Goal: Information Seeking & Learning: Check status

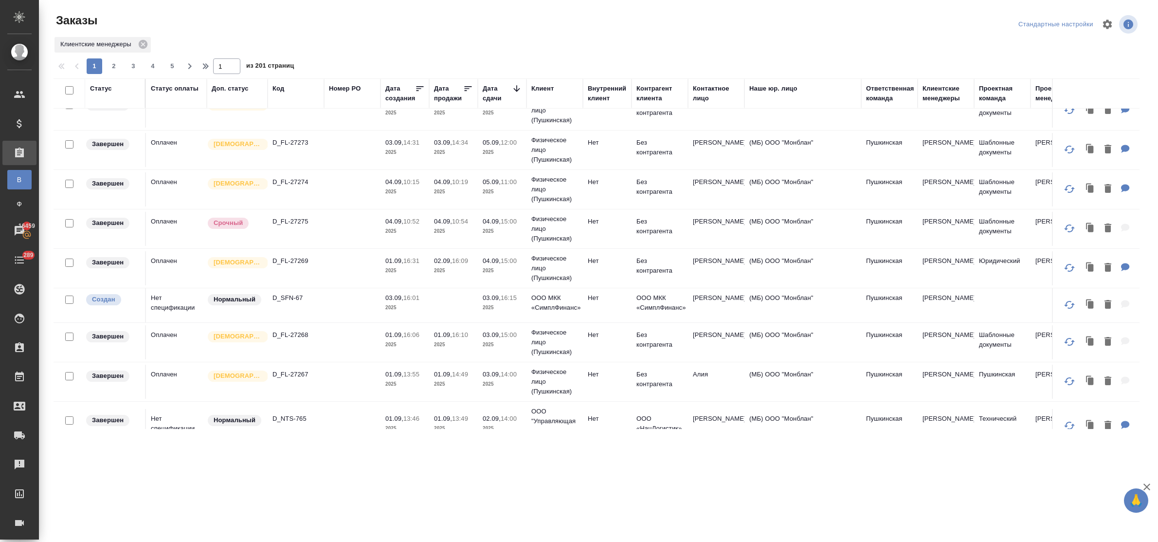
scroll to position [680, 0]
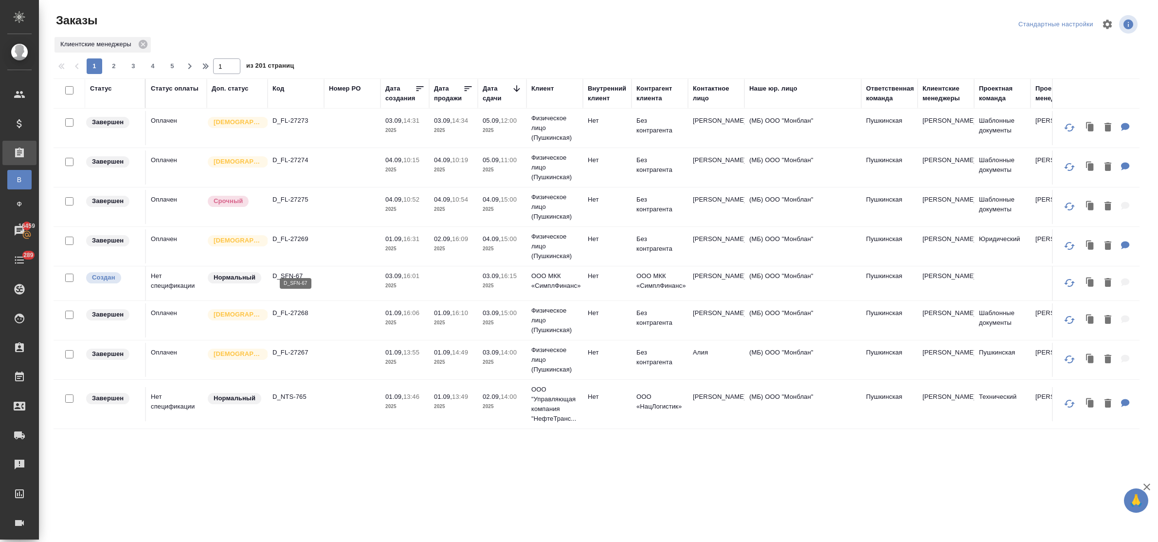
click at [277, 271] on p "D_SFN-67" at bounding box center [296, 276] width 47 height 10
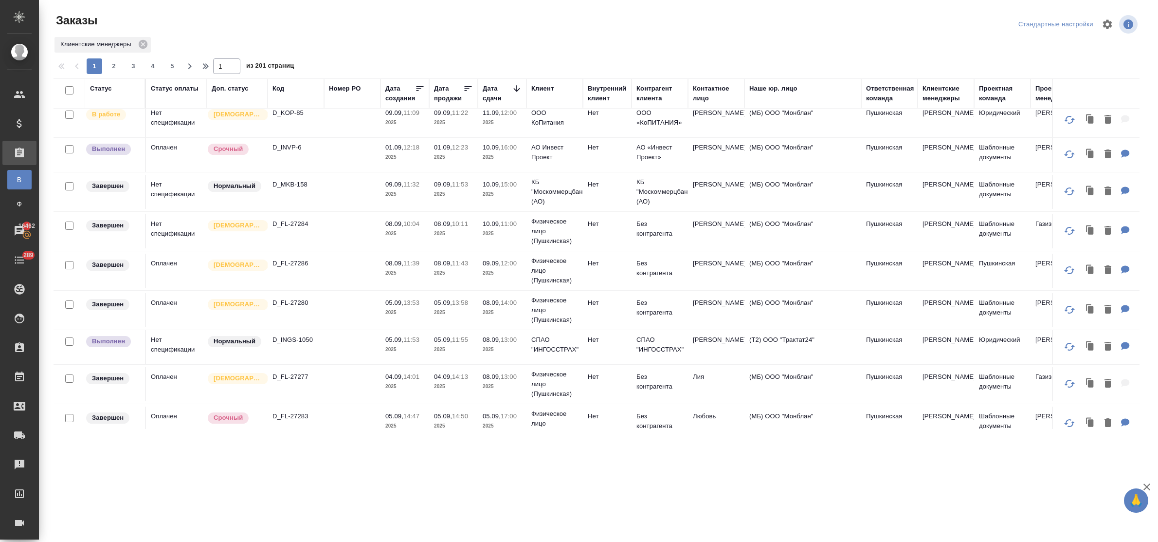
scroll to position [132, 0]
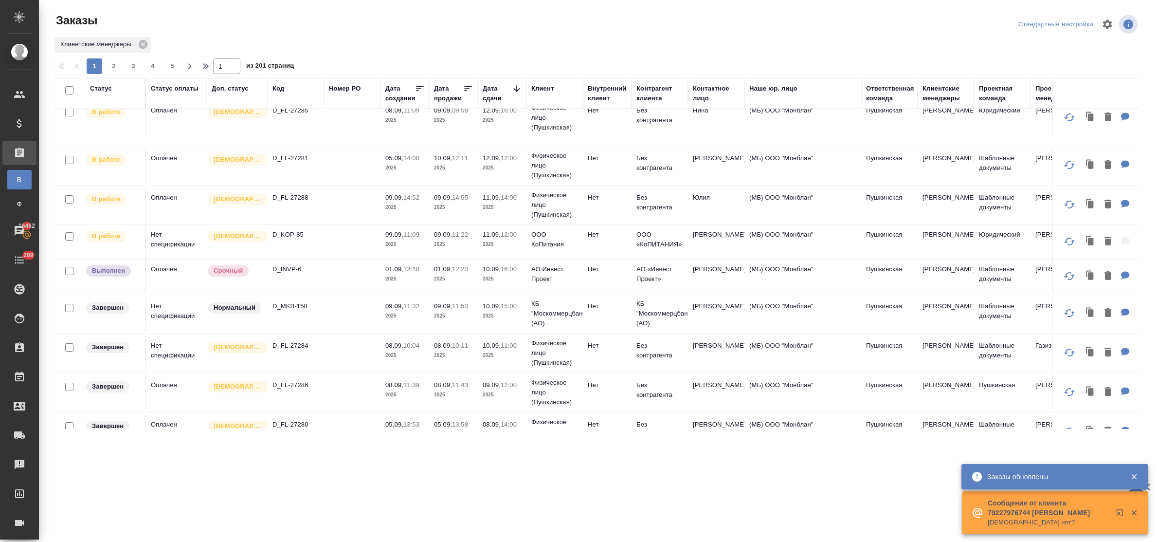
click at [104, 89] on div "Статус" at bounding box center [101, 89] width 22 height 10
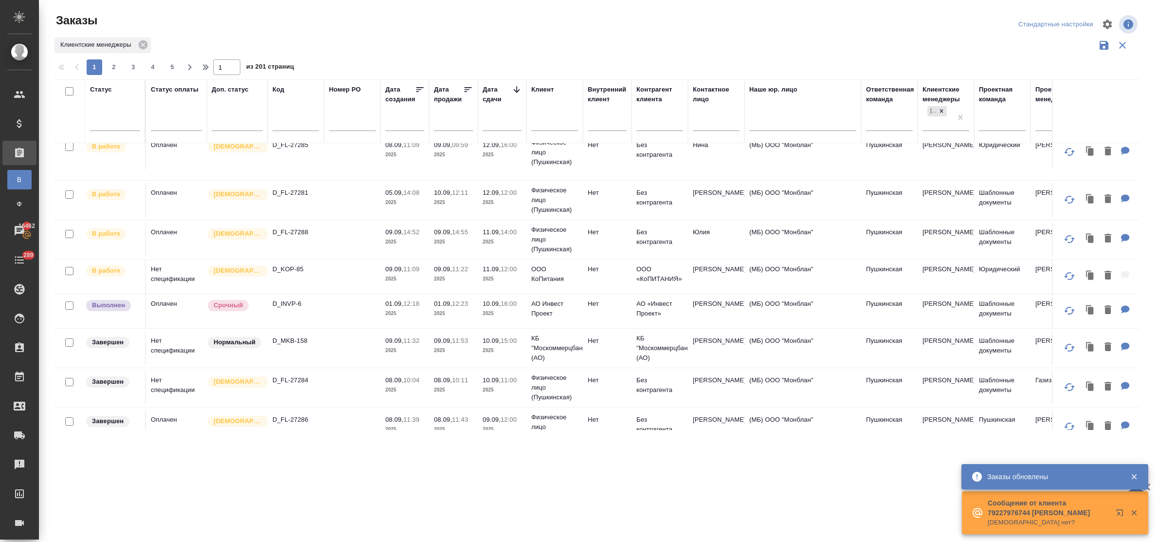
scroll to position [166, 0]
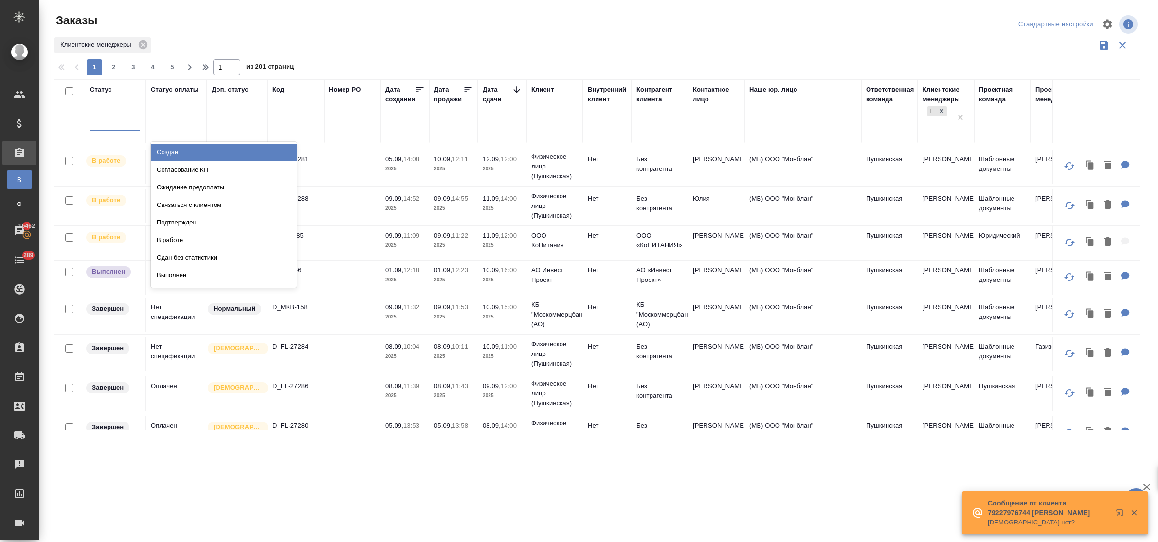
click at [107, 124] on div at bounding box center [115, 121] width 50 height 14
click at [206, 150] on div "Создан" at bounding box center [224, 153] width 146 height 18
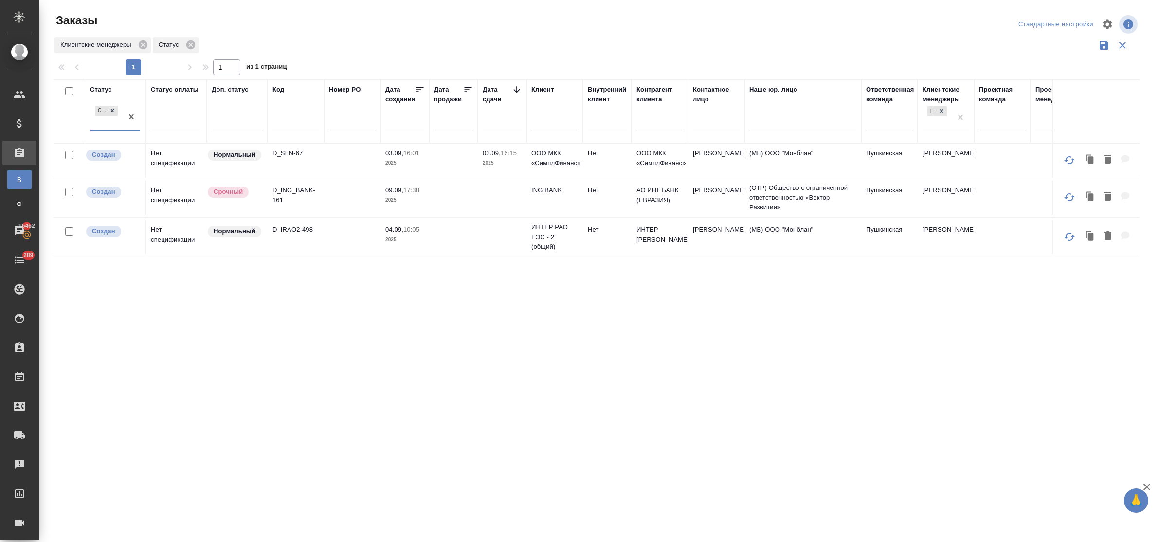
scroll to position [0, 0]
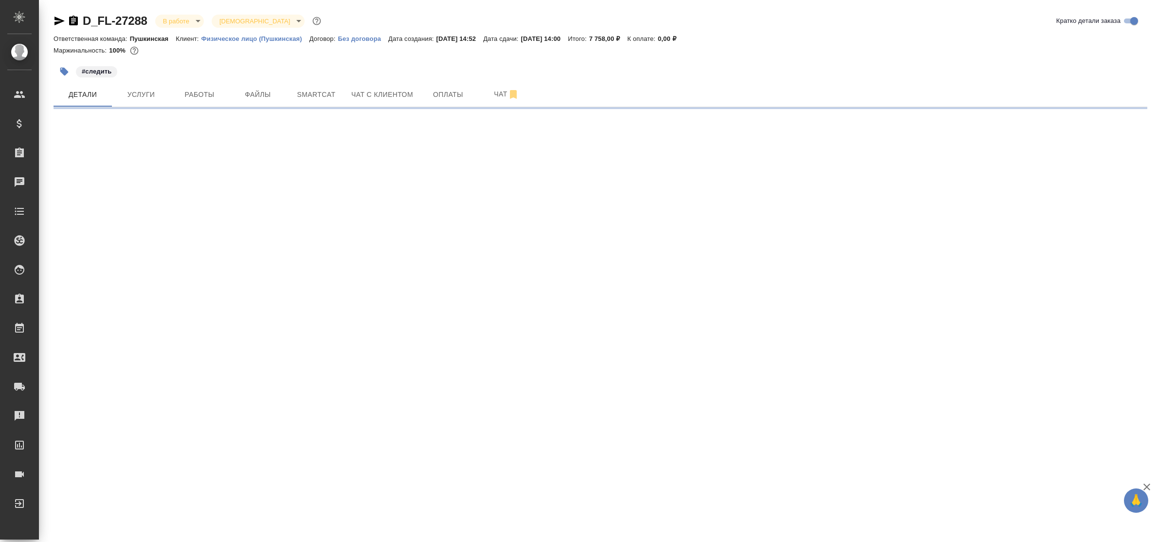
select select "RU"
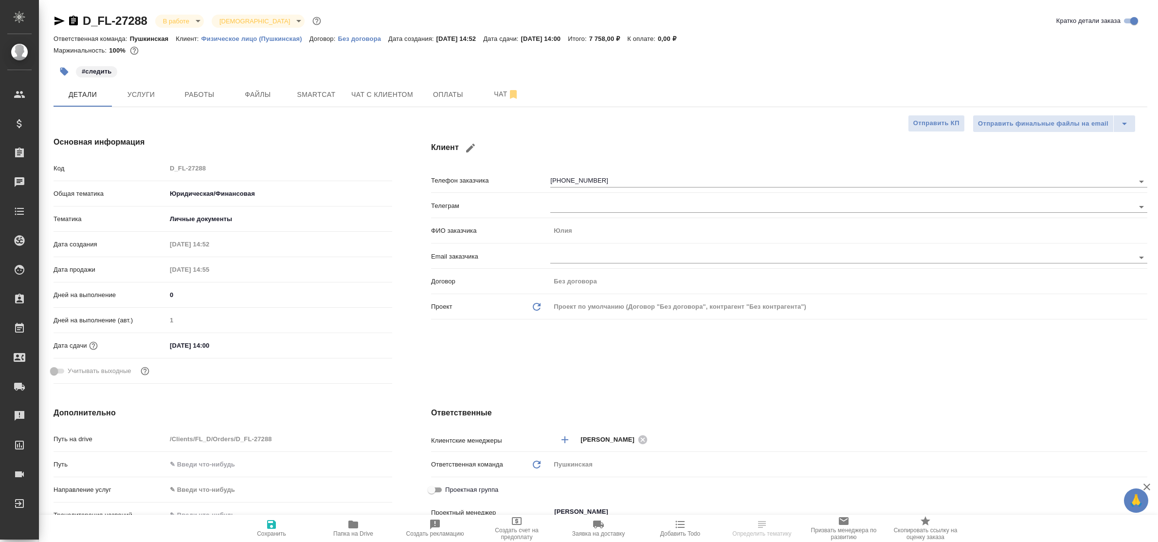
type textarea "x"
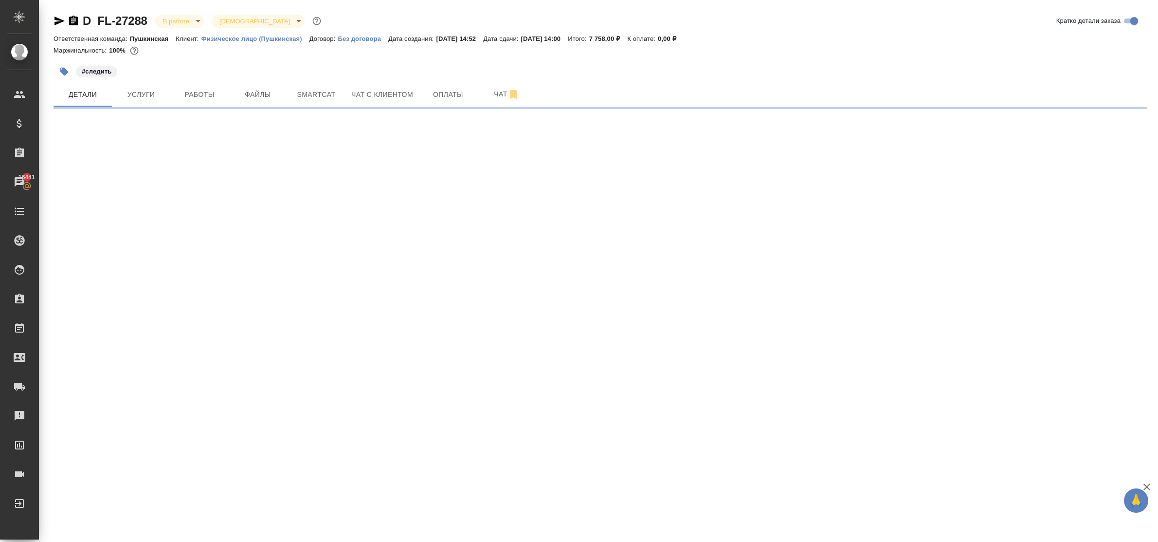
select select "RU"
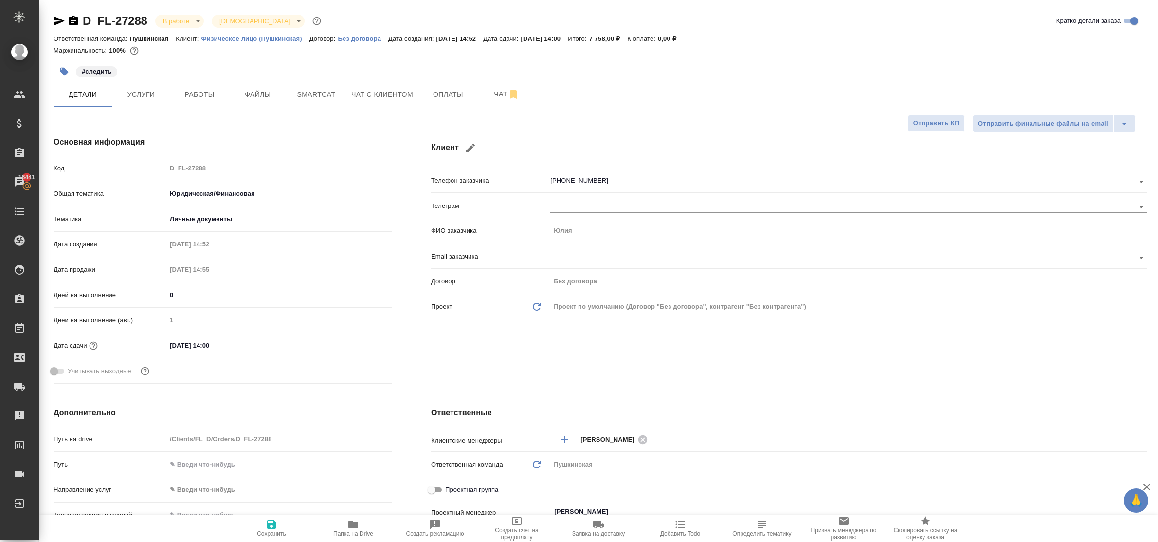
type textarea "x"
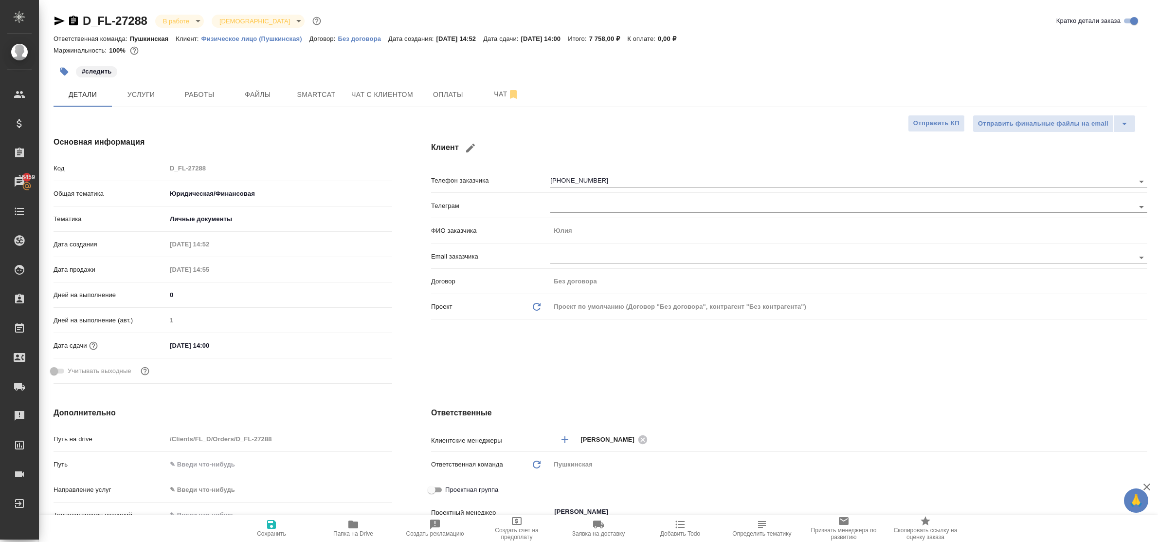
type textarea "x"
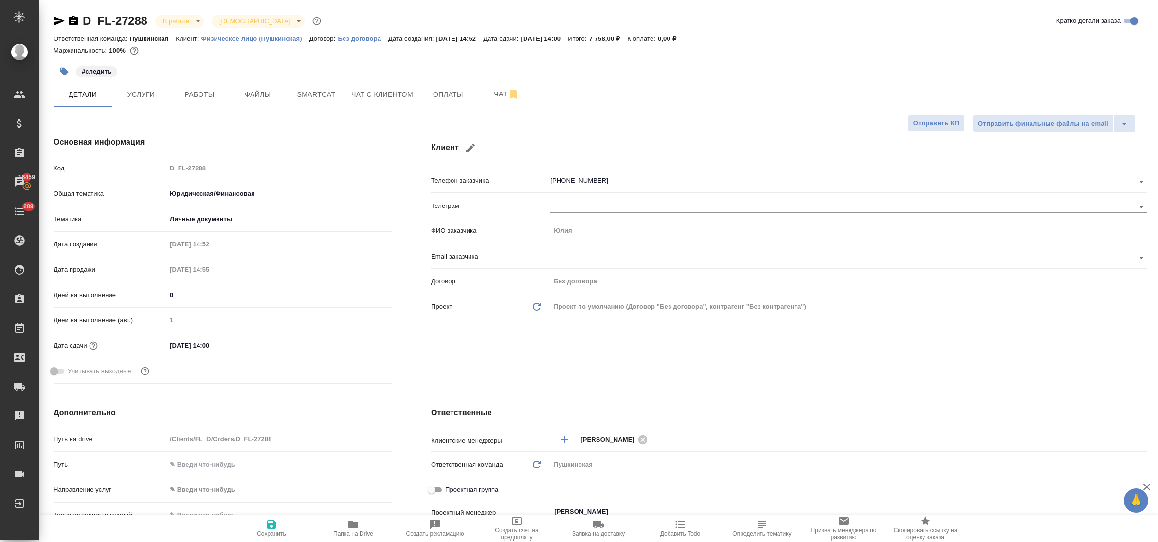
type textarea "x"
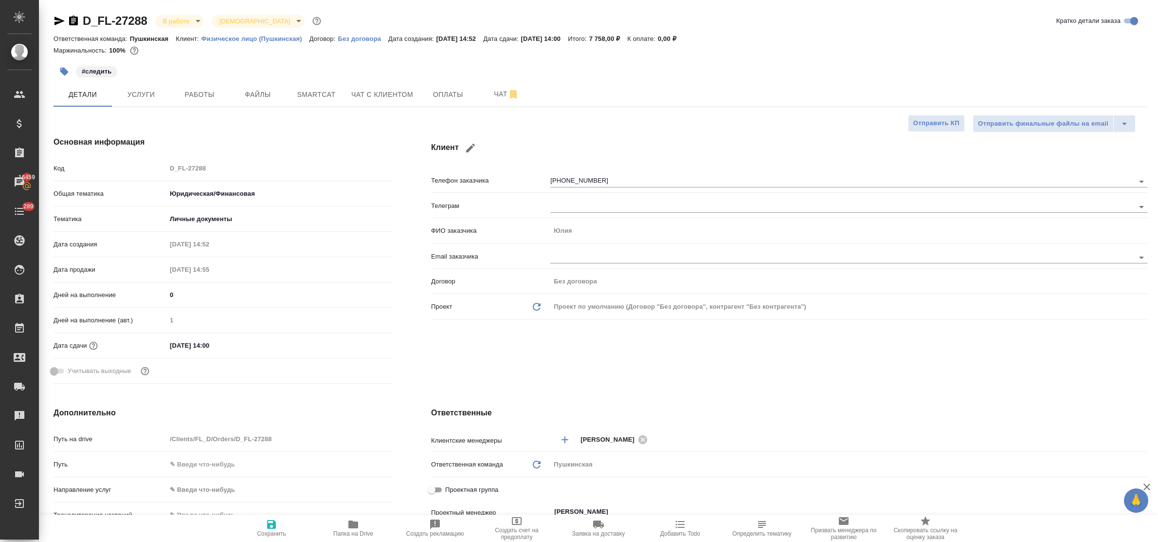
drag, startPoint x: 1051, startPoint y: 379, endPoint x: 966, endPoint y: 353, distance: 88.5
click at [1051, 378] on div "Клиент Телефон заказчика +79265349493 Телеграм ФИО заказчика Юлия Email заказчи…" at bounding box center [789, 262] width 755 height 290
click at [140, 93] on span "Услуги" at bounding box center [141, 95] width 47 height 12
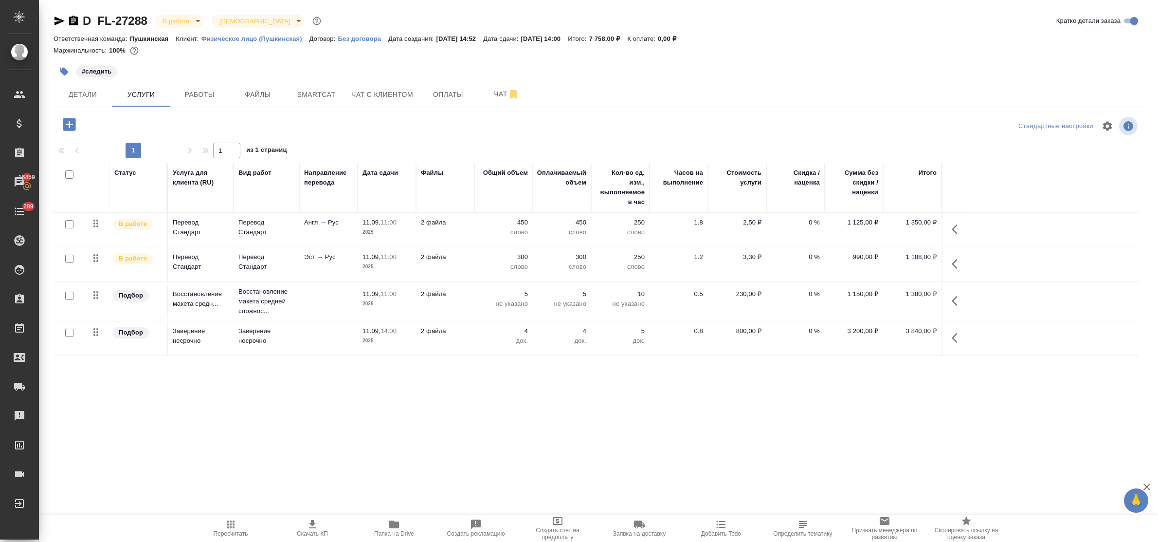
click at [1059, 414] on div ".cls-1 fill:#fff; AWATERA Bulakhova Elena Клиенты Спецификации Заказы 16459 Чат…" at bounding box center [579, 271] width 1158 height 542
click at [197, 100] on span "Работы" at bounding box center [199, 95] width 47 height 12
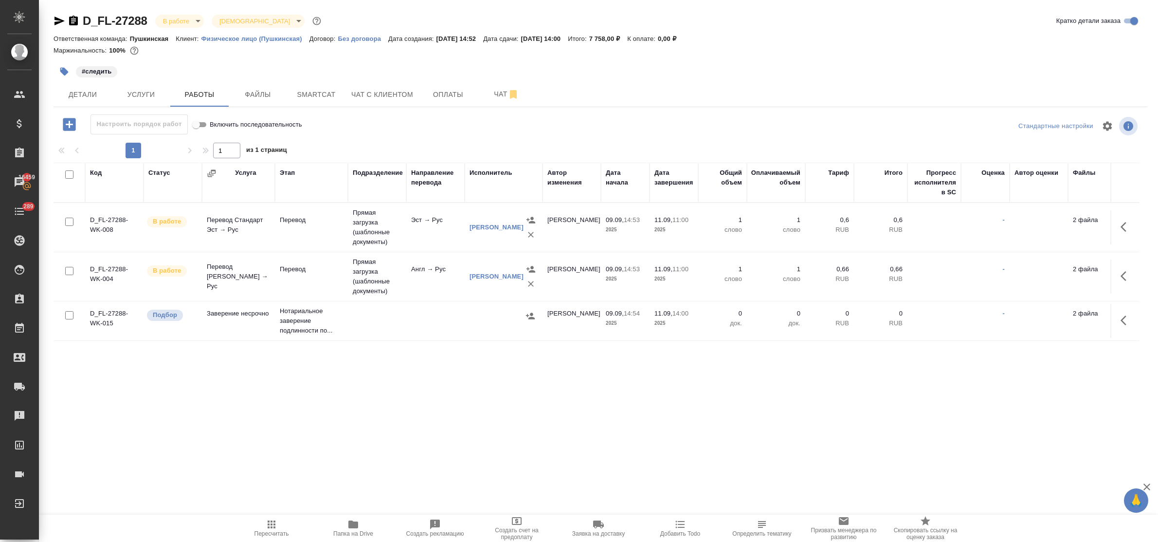
click at [1042, 432] on div ".cls-1 fill:#fff; AWATERA Bulakhova Elena Клиенты Спецификации Заказы 16459 Чат…" at bounding box center [579, 271] width 1158 height 542
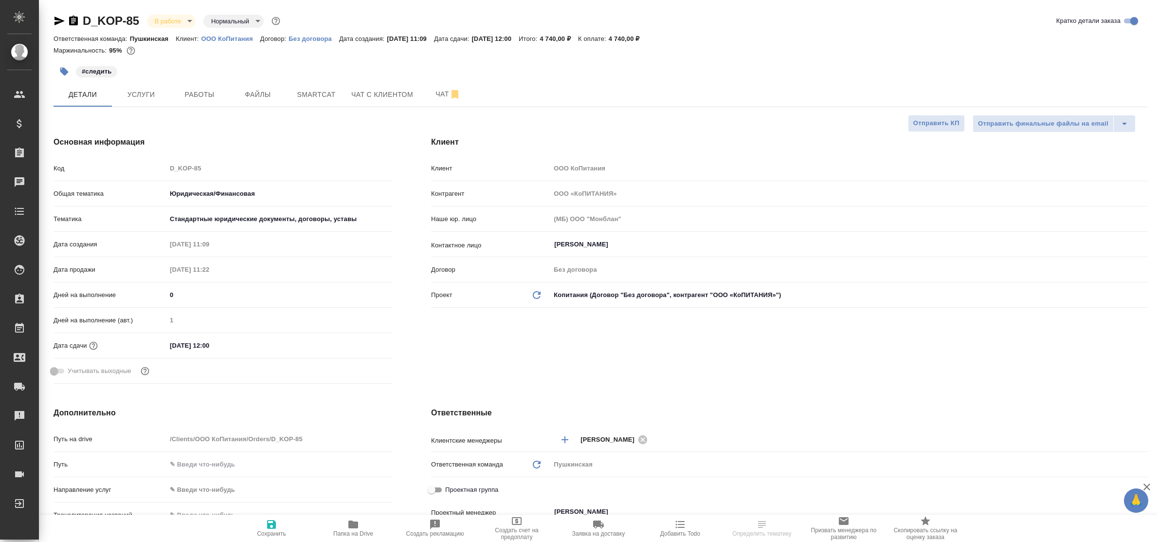
select select "RU"
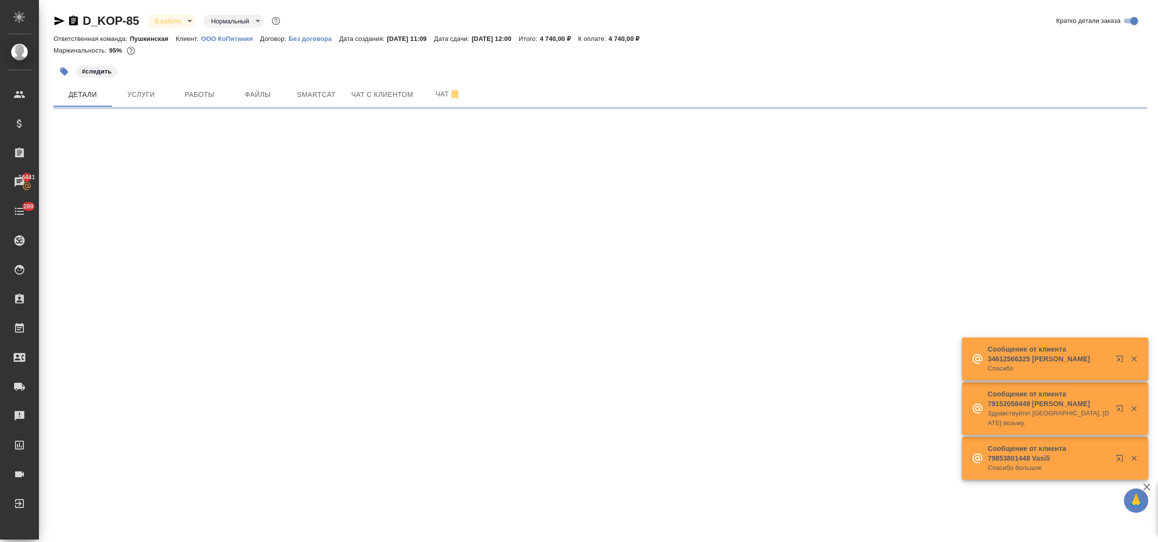
select select "RU"
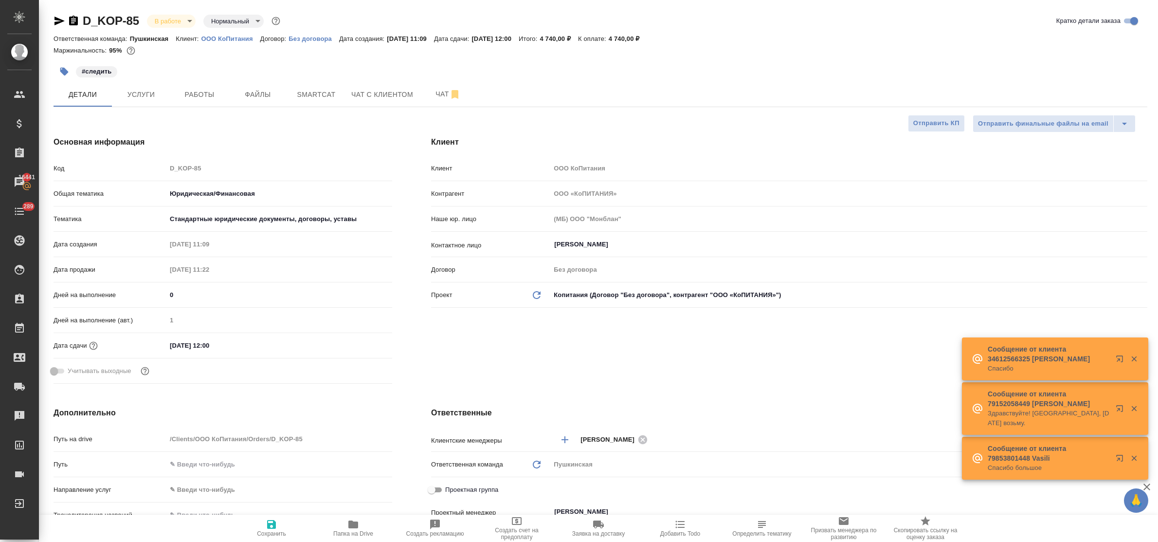
type textarea "x"
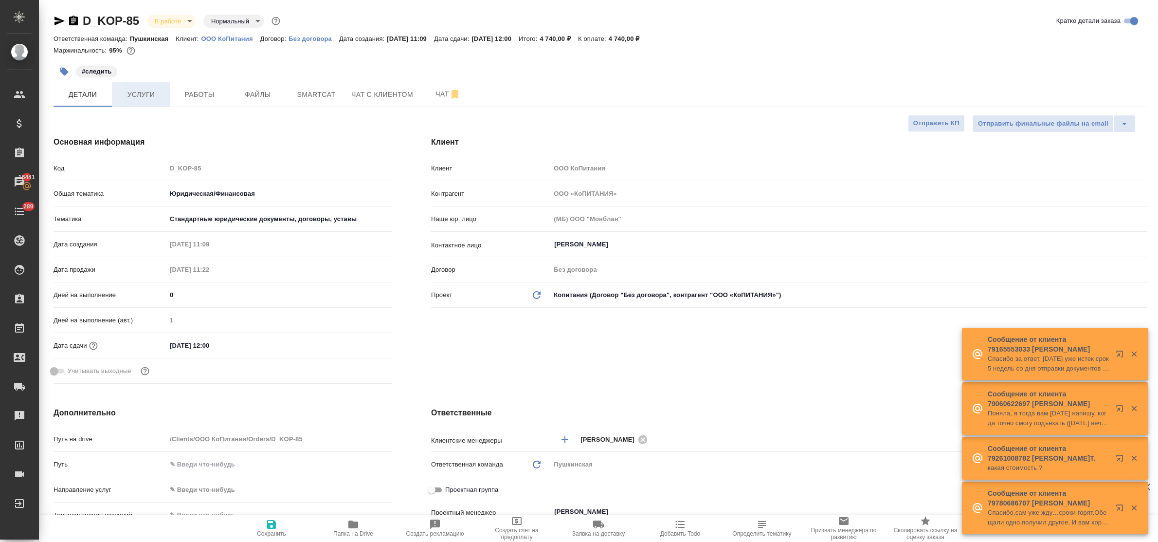
click at [154, 95] on span "Услуги" at bounding box center [141, 95] width 47 height 12
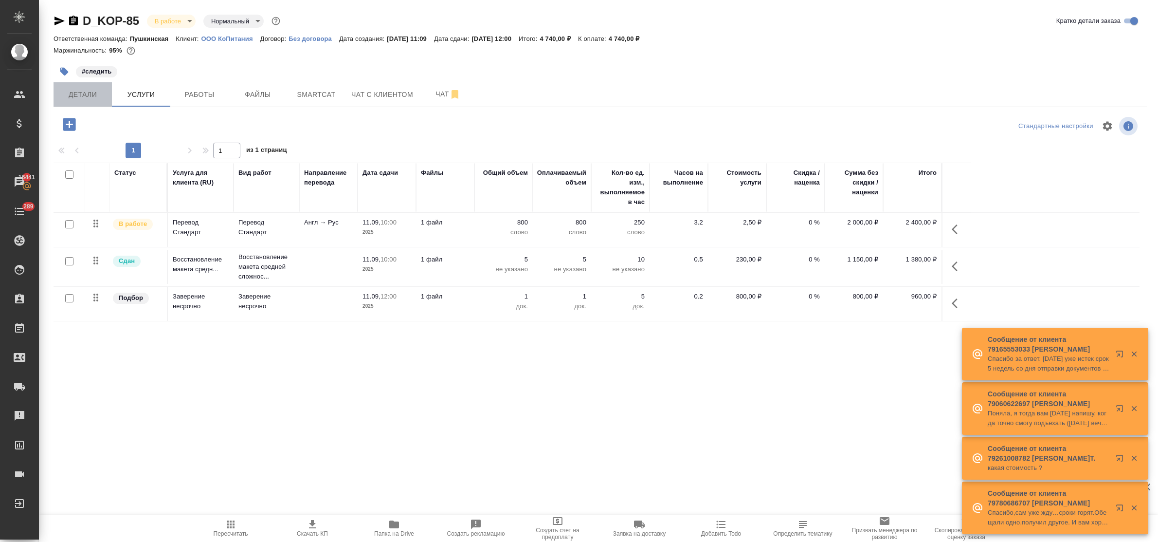
click at [70, 86] on button "Детали" at bounding box center [83, 94] width 58 height 24
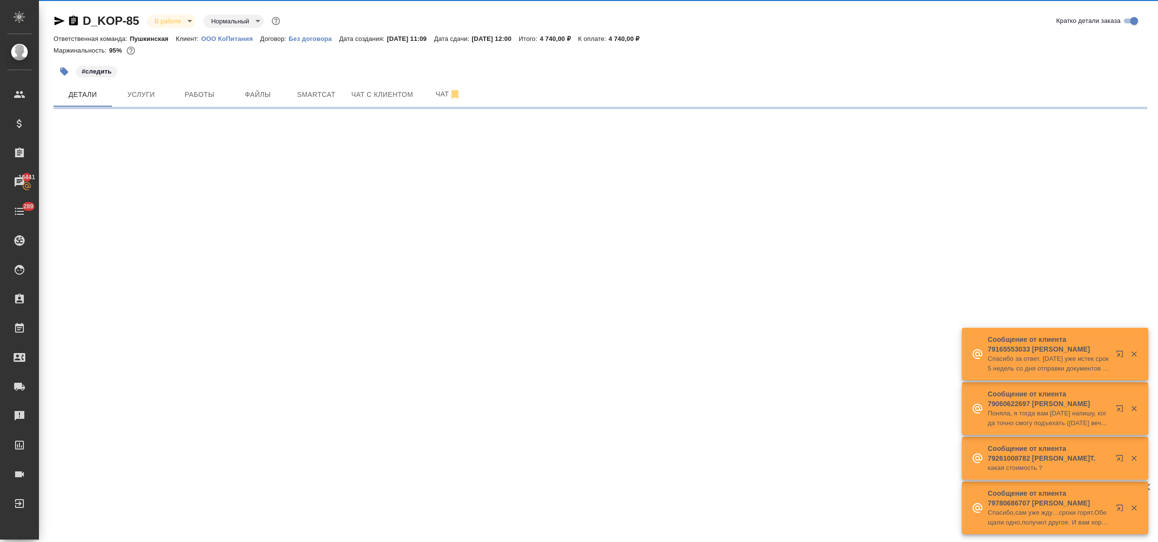
select select "RU"
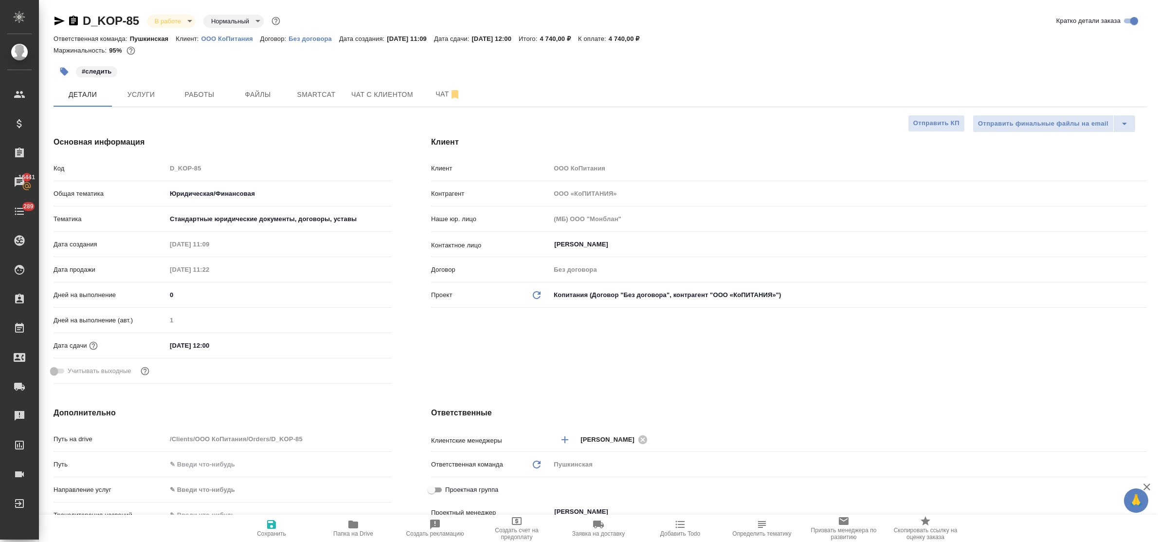
type textarea "x"
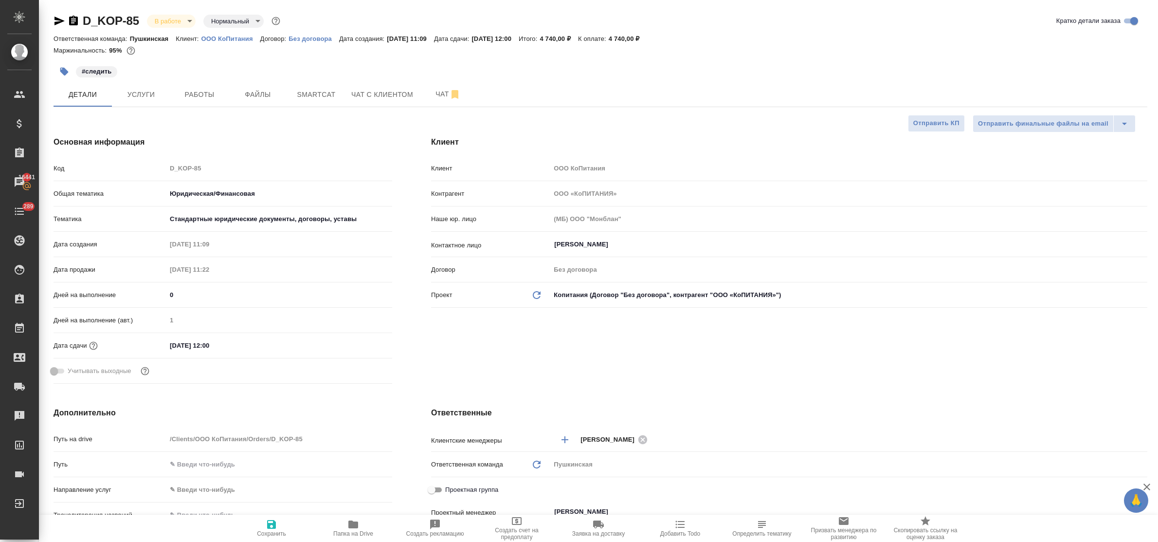
type textarea "x"
click at [209, 38] on p "ООО КоПитания" at bounding box center [230, 38] width 59 height 7
type textarea "x"
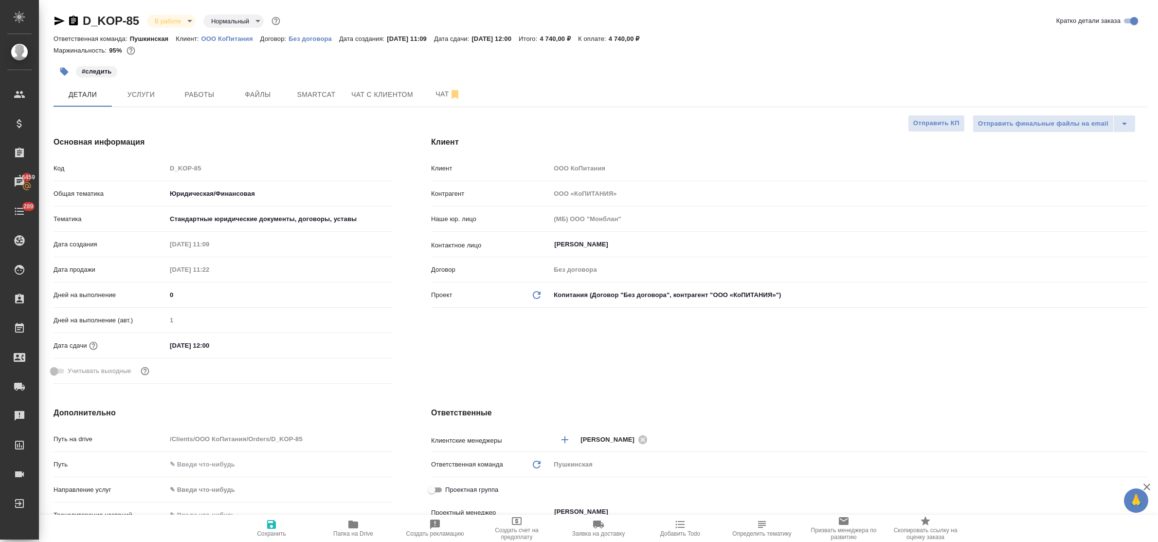
type textarea "x"
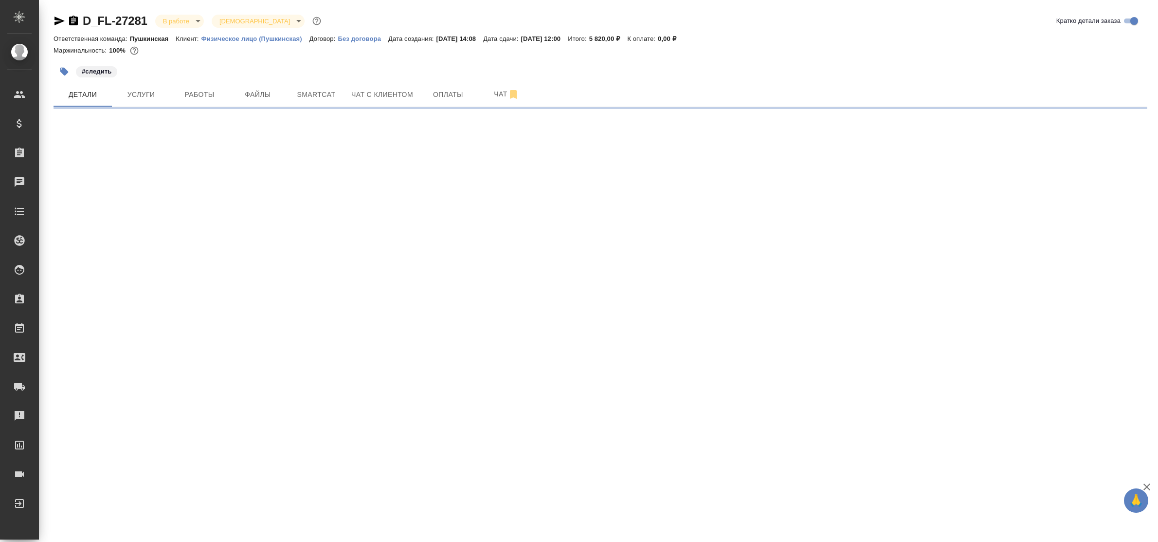
select select "RU"
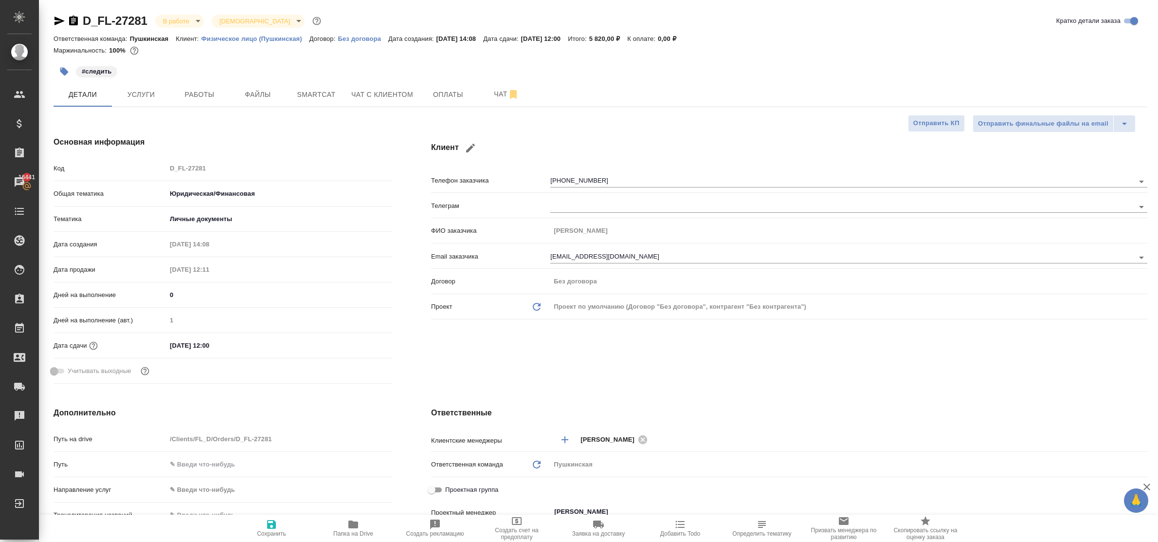
type textarea "x"
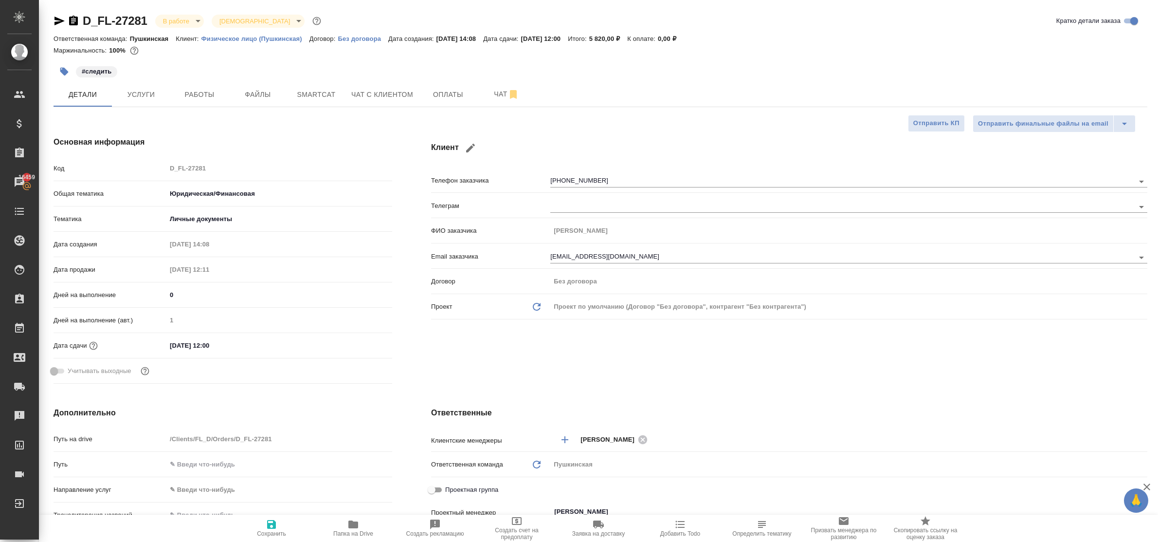
type textarea "x"
drag, startPoint x: 1052, startPoint y: 372, endPoint x: 955, endPoint y: 353, distance: 98.2
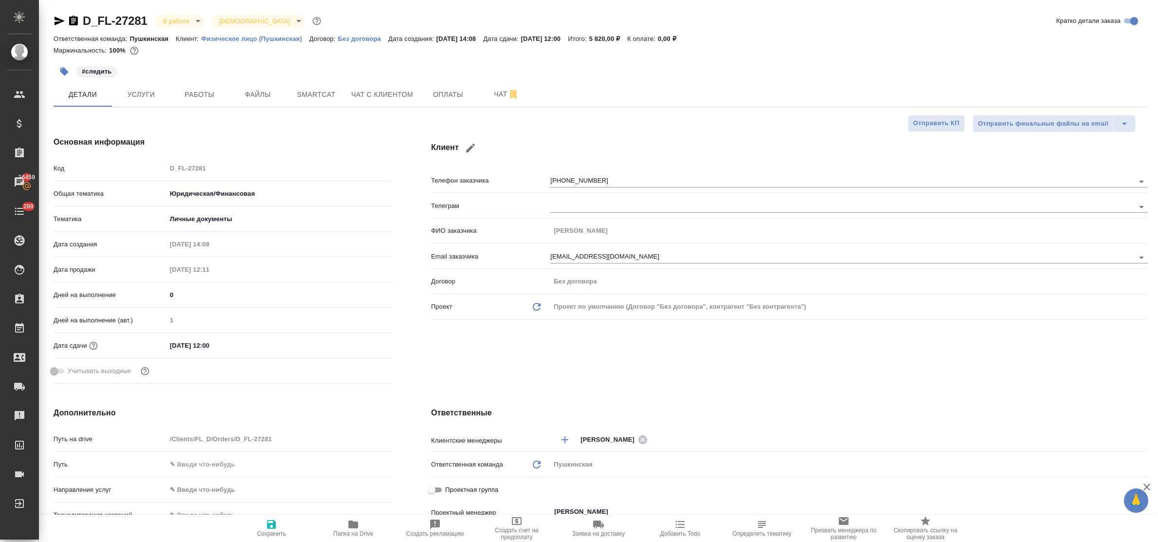
click at [1049, 373] on div "Клиент Телефон заказчика +79104319253 Телеграм ФИО заказчика Юрий Email заказчи…" at bounding box center [789, 262] width 755 height 290
drag, startPoint x: 1047, startPoint y: 375, endPoint x: 662, endPoint y: 294, distance: 393.3
click at [1041, 375] on div "Клиент Телефон заказчика +79104319253 Телеграм ФИО заказчика Юрий Email заказчи…" at bounding box center [789, 262] width 755 height 290
click at [180, 93] on span "Работы" at bounding box center [199, 95] width 47 height 12
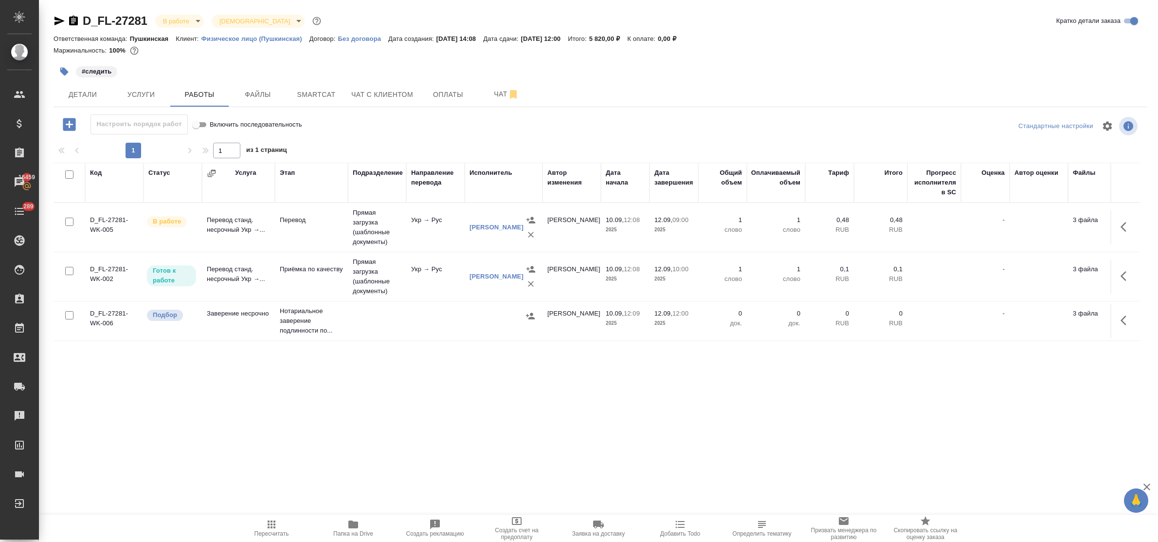
click at [112, 440] on div ".cls-1 fill:#fff; AWATERA Bulakhova Elena Клиенты Спецификации Заказы 16459 Чат…" at bounding box center [579, 271] width 1158 height 542
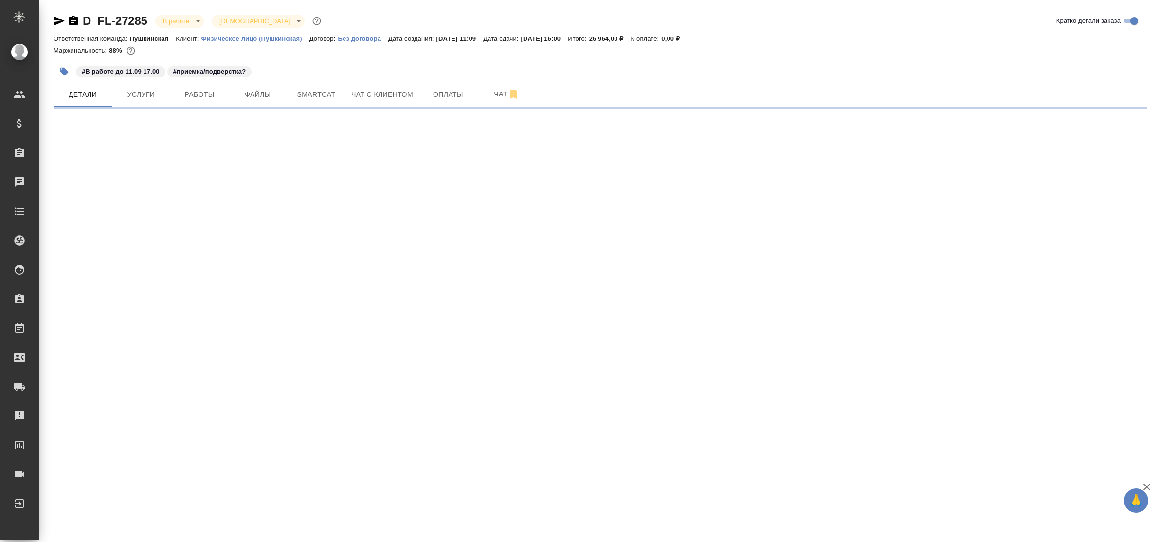
select select "RU"
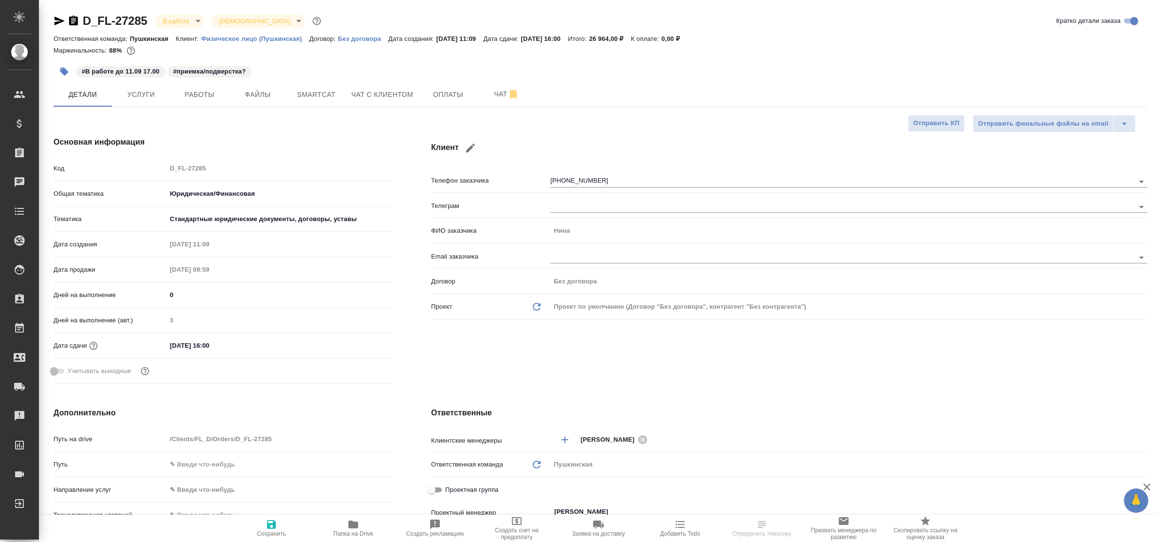
type textarea "x"
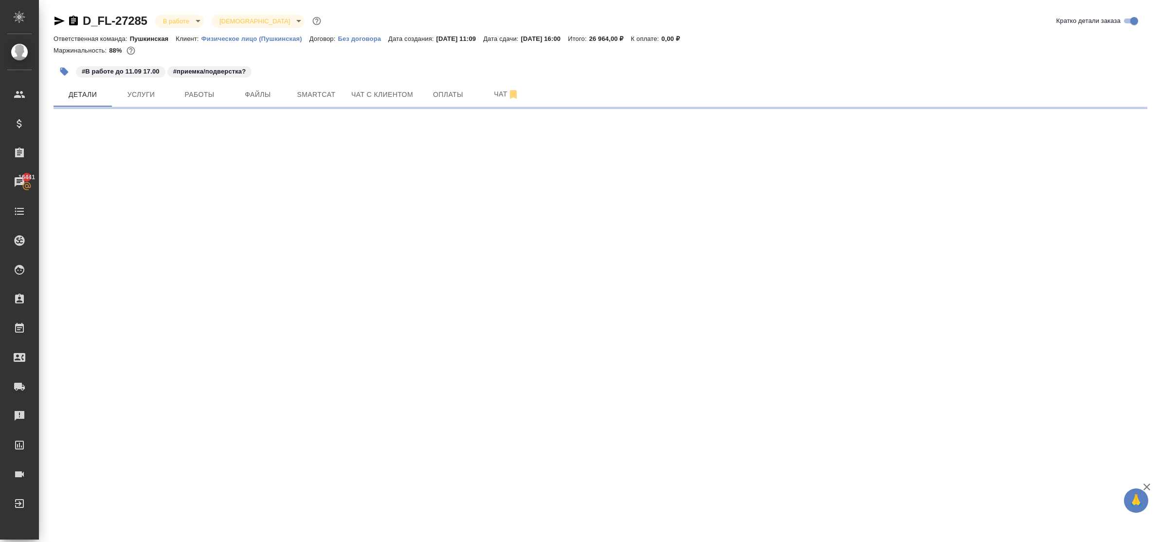
select select "RU"
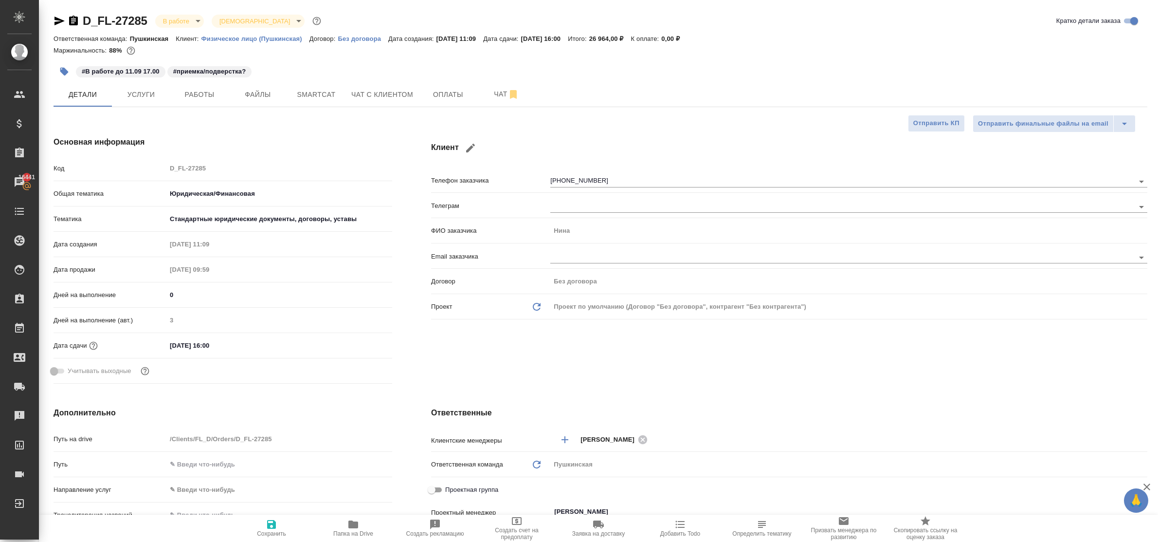
type textarea "x"
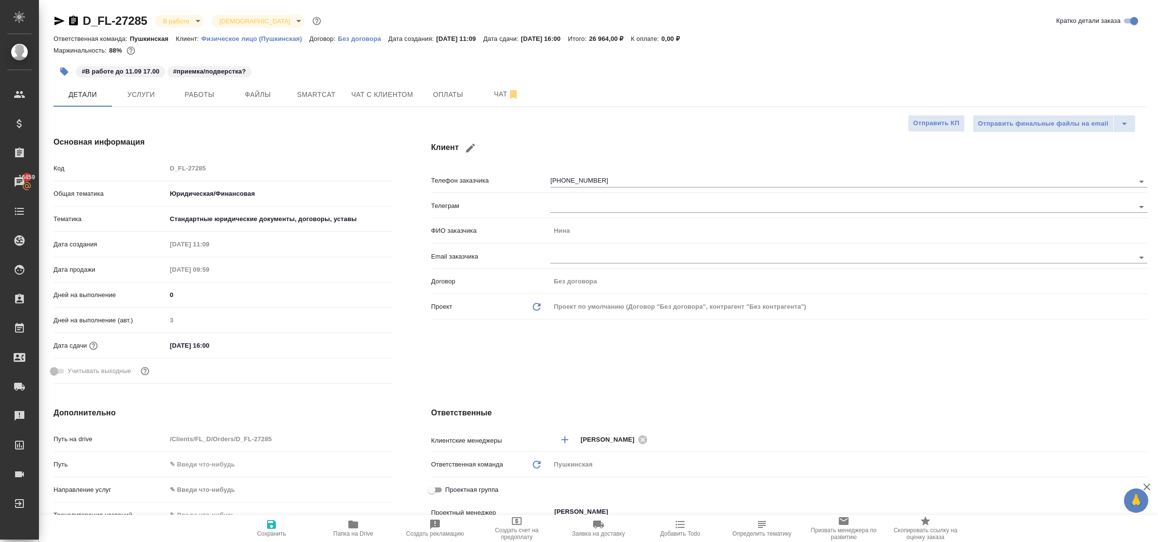
type textarea "x"
drag, startPoint x: 1069, startPoint y: 381, endPoint x: 468, endPoint y: 208, distance: 625.3
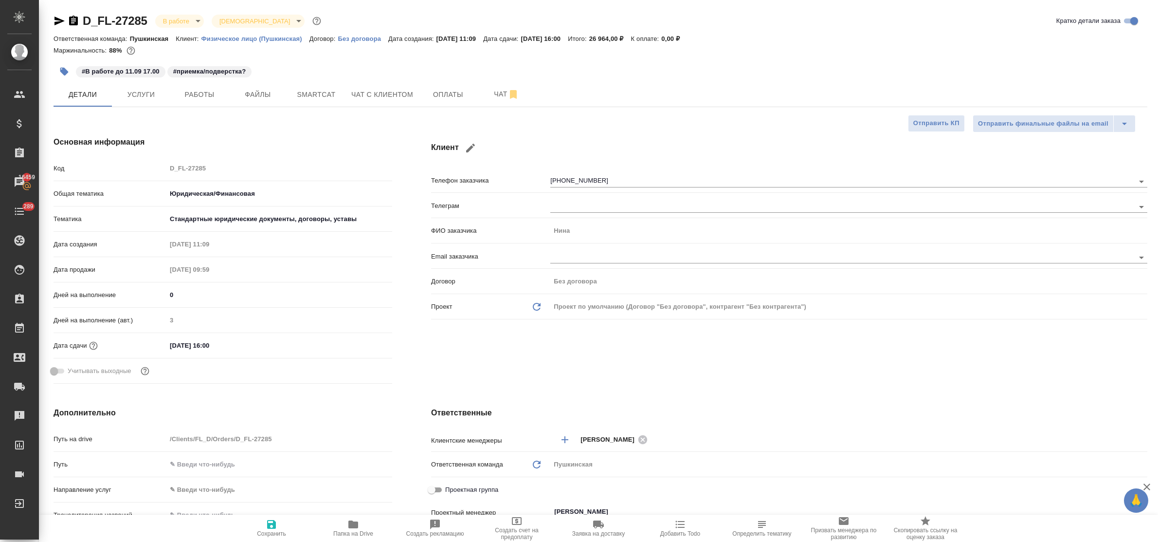
click at [1061, 379] on div "Клиент Телефон заказчика +79057185895 Телеграм ФИО заказчика Нина Email заказчи…" at bounding box center [789, 262] width 755 height 290
click at [202, 92] on span "Работы" at bounding box center [199, 95] width 47 height 12
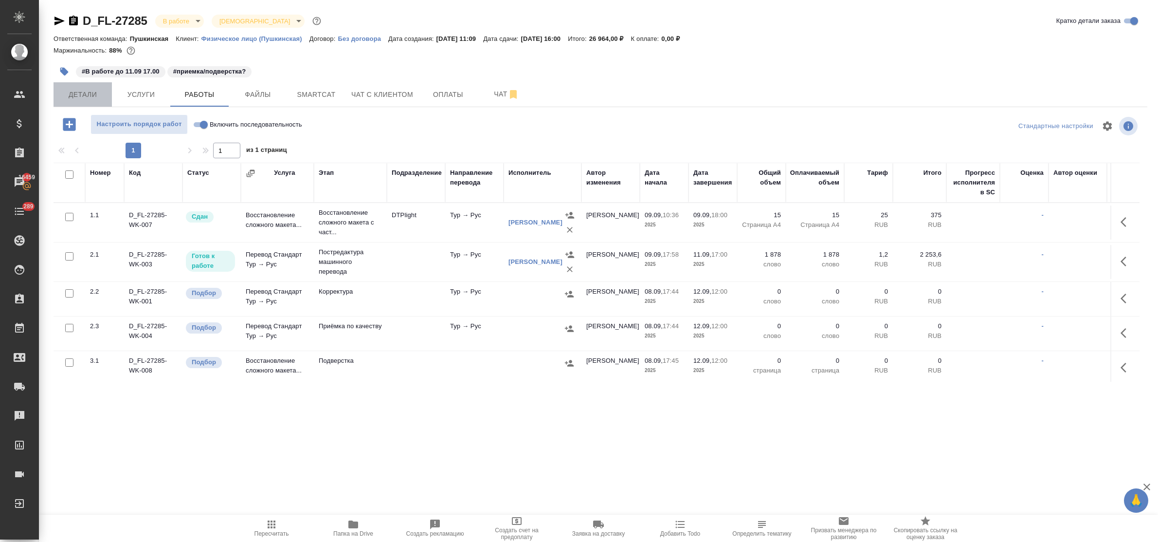
click at [77, 93] on span "Детали" at bounding box center [82, 95] width 47 height 12
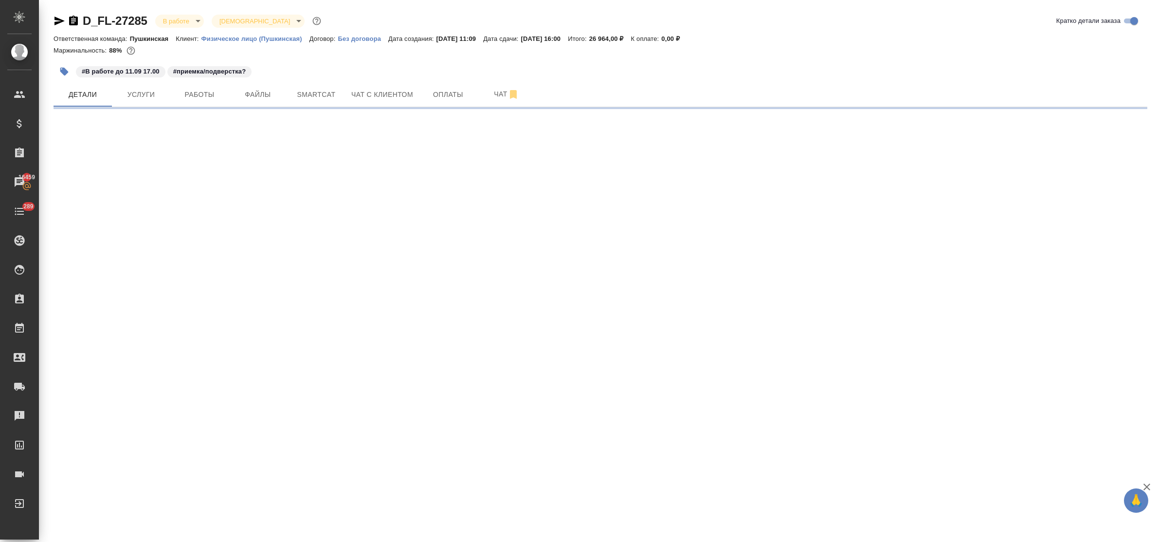
select select "RU"
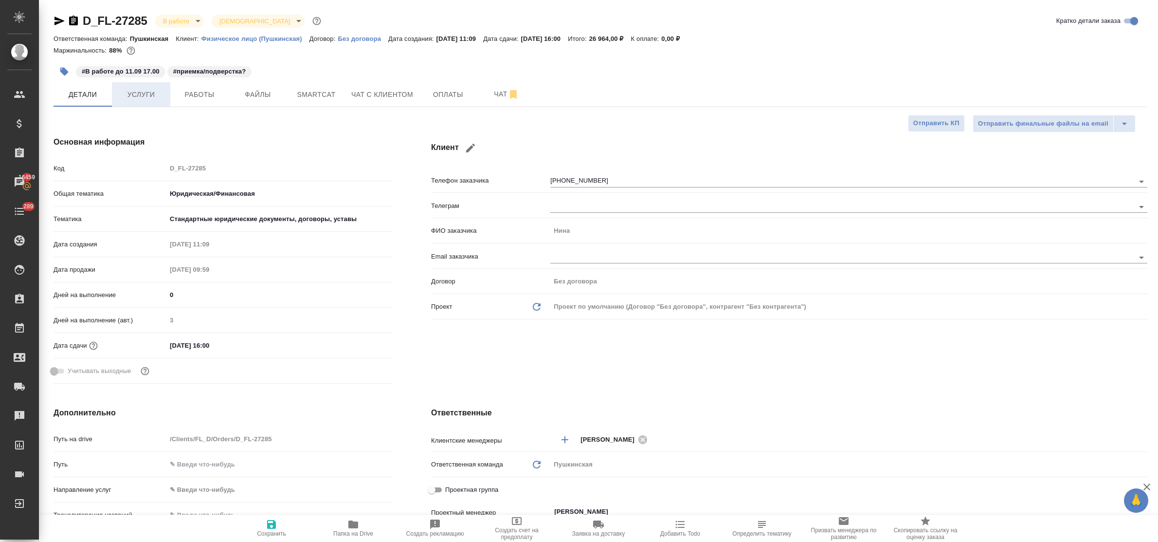
type textarea "x"
click at [142, 95] on span "Услуги" at bounding box center [141, 95] width 47 height 12
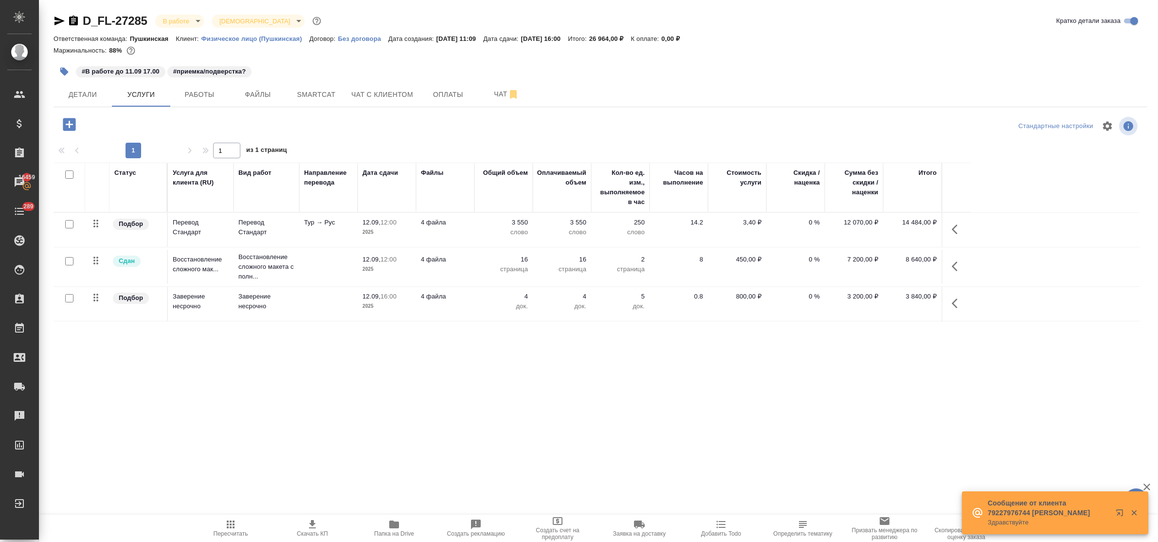
drag, startPoint x: 1051, startPoint y: 361, endPoint x: 1046, endPoint y: 359, distance: 5.2
click at [1046, 359] on div "Статус Услуга для клиента (RU) Вид работ Направление перевода Дата сдачи Файлы …" at bounding box center [597, 267] width 1086 height 209
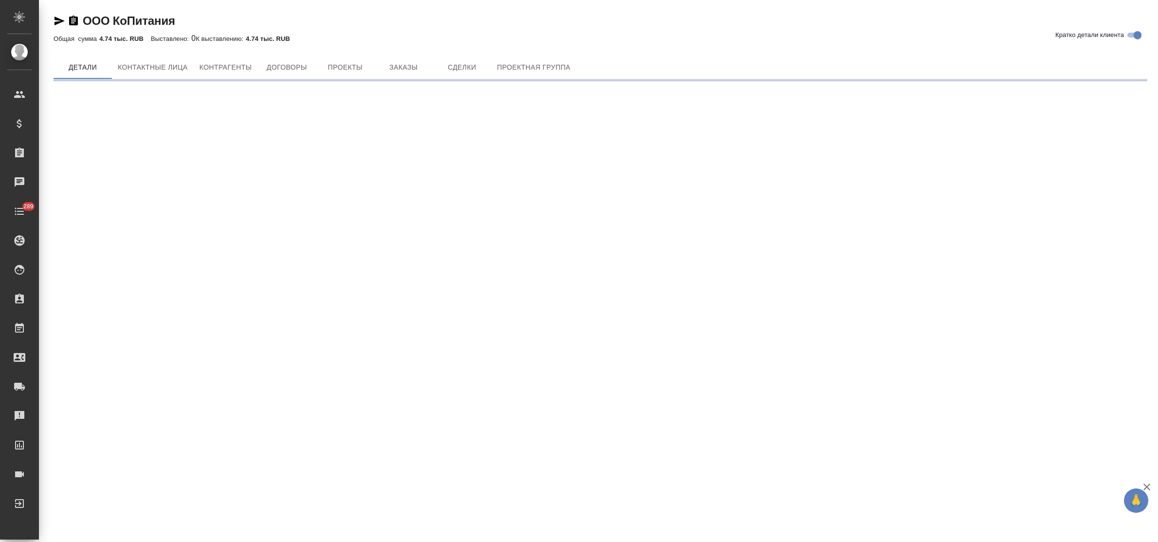
click at [163, 69] on span "Контактные лица" at bounding box center [153, 67] width 70 height 12
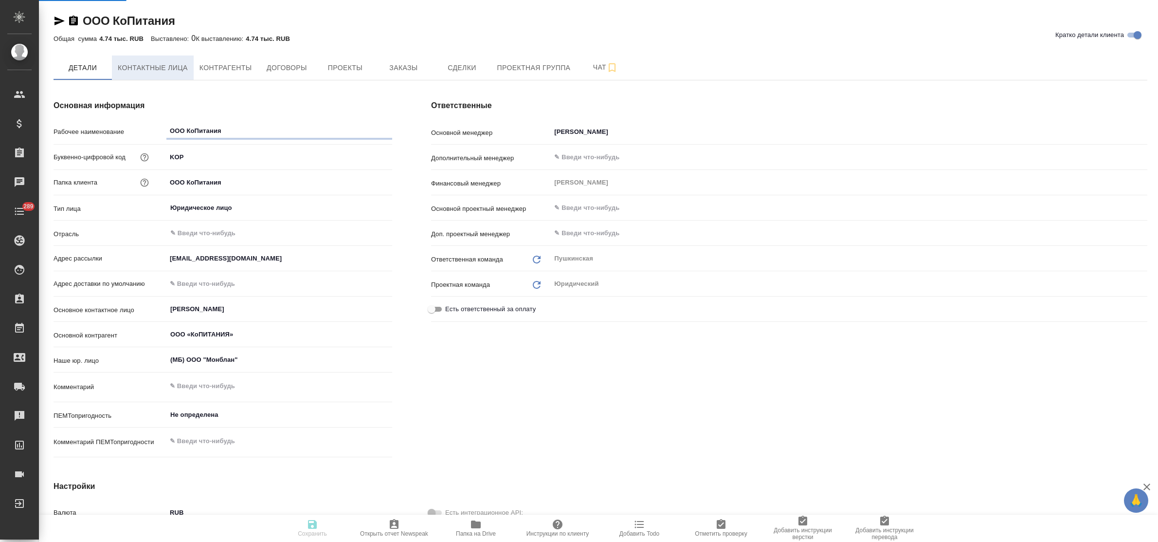
click at [149, 71] on span "Контактные лица" at bounding box center [153, 68] width 70 height 12
select select "RU"
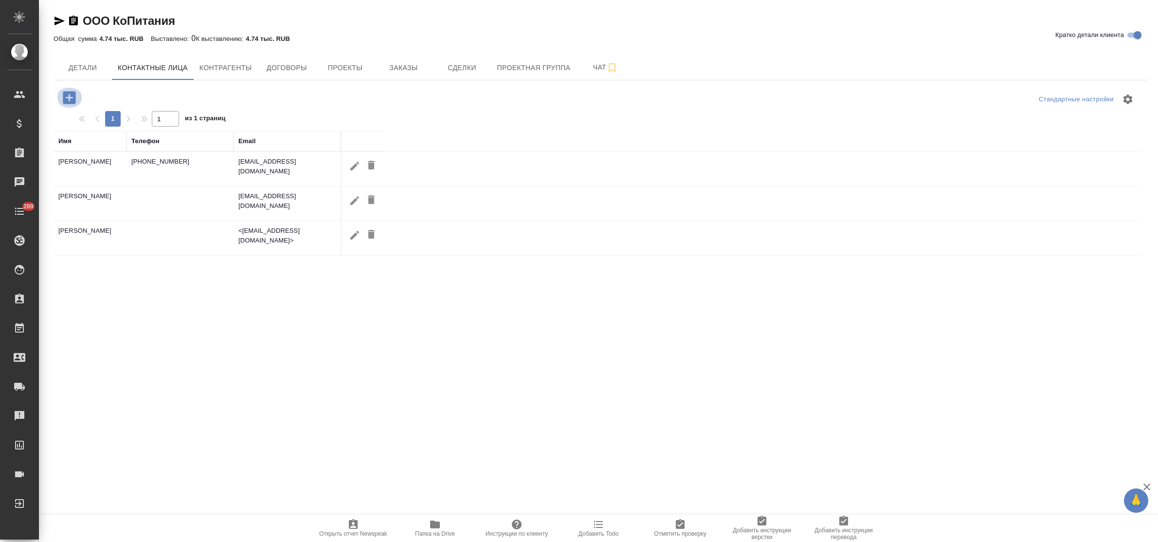
click at [65, 96] on icon "button" at bounding box center [69, 97] width 13 height 13
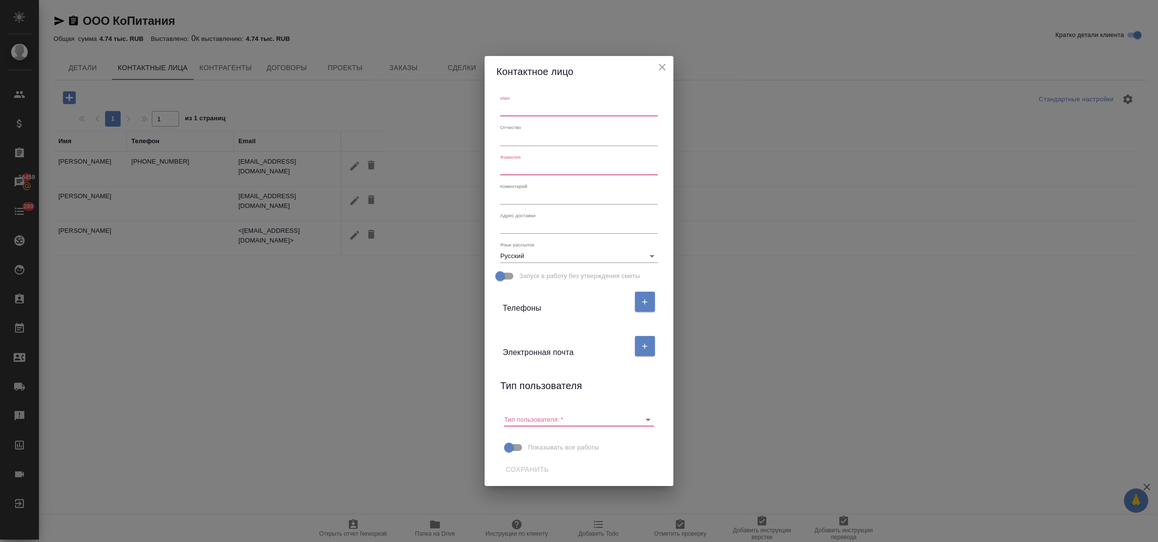
click at [512, 110] on input "text" at bounding box center [578, 110] width 157 height 14
paste input "Романюк Мария"
drag, startPoint x: 529, startPoint y: 108, endPoint x: 469, endPoint y: 123, distance: 62.2
click at [482, 109] on div "Контактное лицо Имя Романюк Мария Отчество Фамилия Коментарий x Адрес доставки …" at bounding box center [579, 271] width 1158 height 542
type input "Мария"
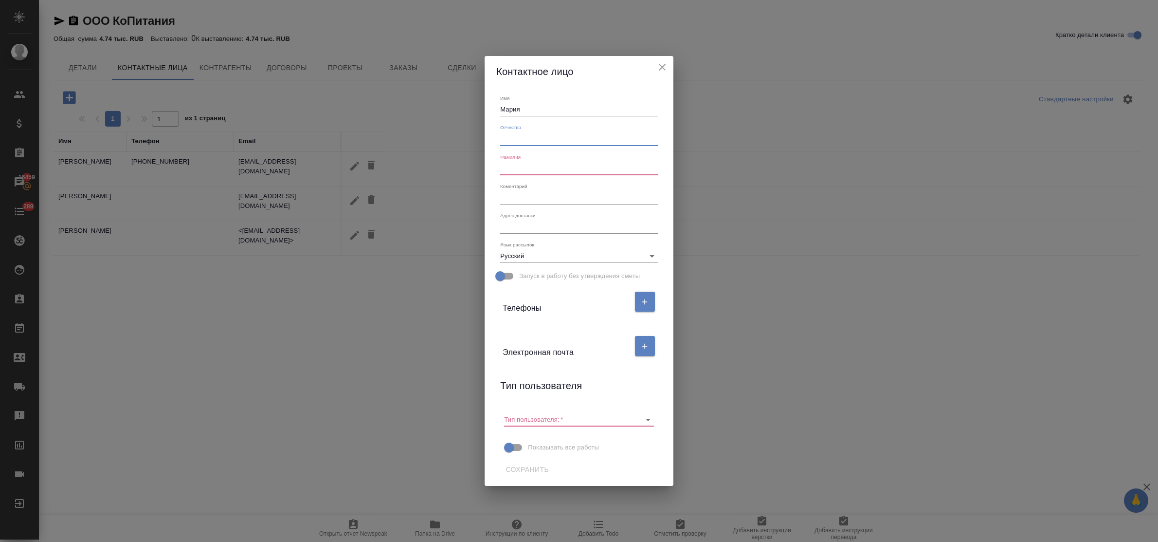
click at [512, 136] on input "text" at bounding box center [578, 139] width 157 height 14
paste input "Романюк"
type input "Романюк"
drag, startPoint x: 533, startPoint y: 138, endPoint x: 491, endPoint y: 138, distance: 42.3
click at [491, 138] on div "Имя Мария Отчество Романюк Фамилия Коментарий x Адрес доставки x Язык рассылок …" at bounding box center [579, 286] width 188 height 399
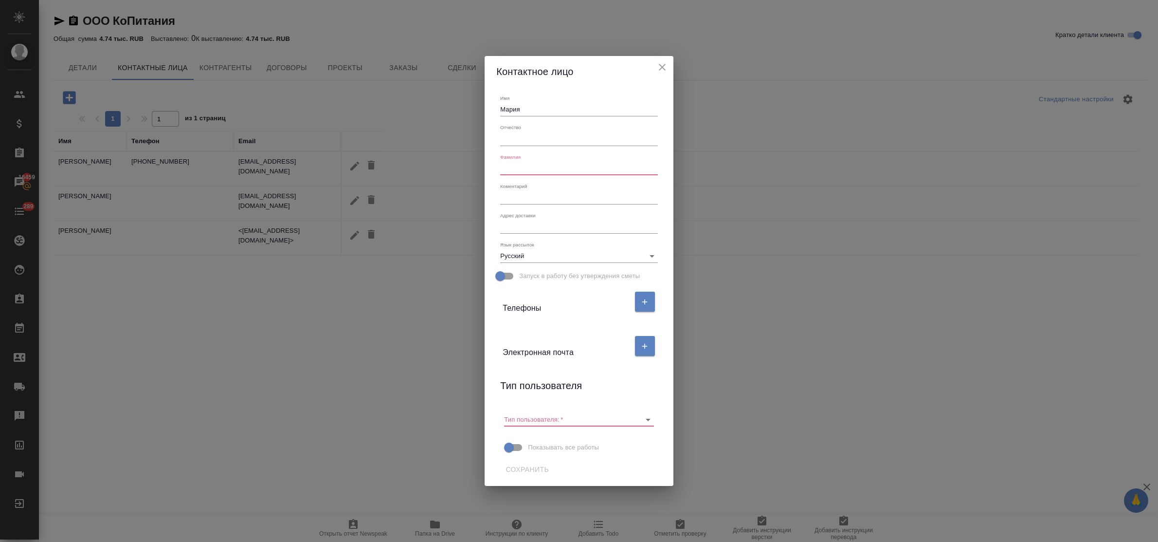
click at [528, 168] on input "text" at bounding box center [578, 169] width 157 height 14
paste input "Романюк"
click at [636, 421] on icon "Очистить" at bounding box center [636, 420] width 10 height 10
type input "Романюк"
click at [521, 463] on span "Сохранить" at bounding box center [527, 469] width 43 height 12
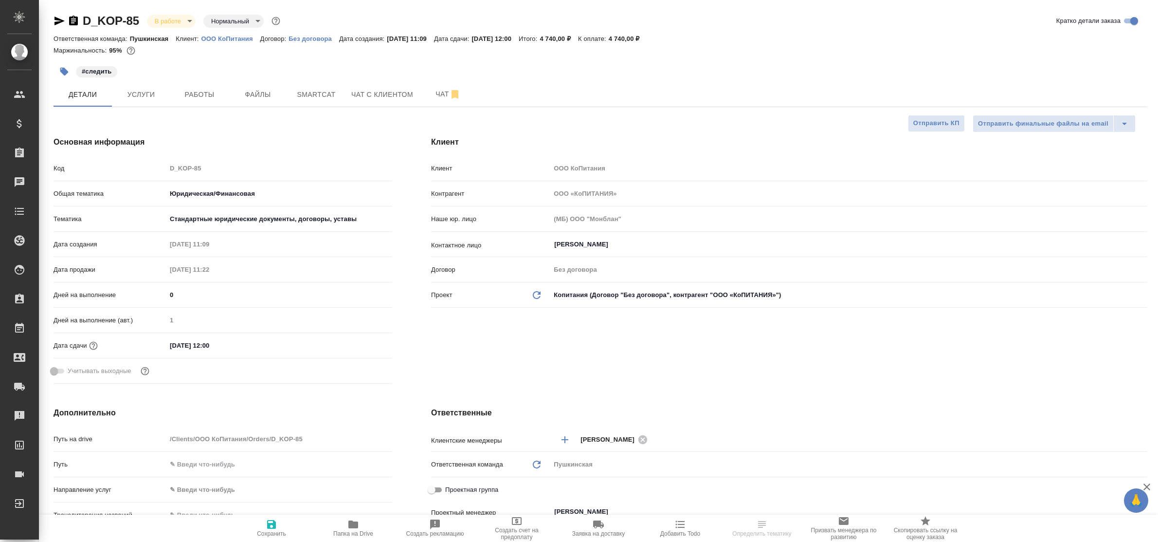
select select "RU"
click at [616, 245] on input "[PERSON_NAME]" at bounding box center [832, 244] width 559 height 12
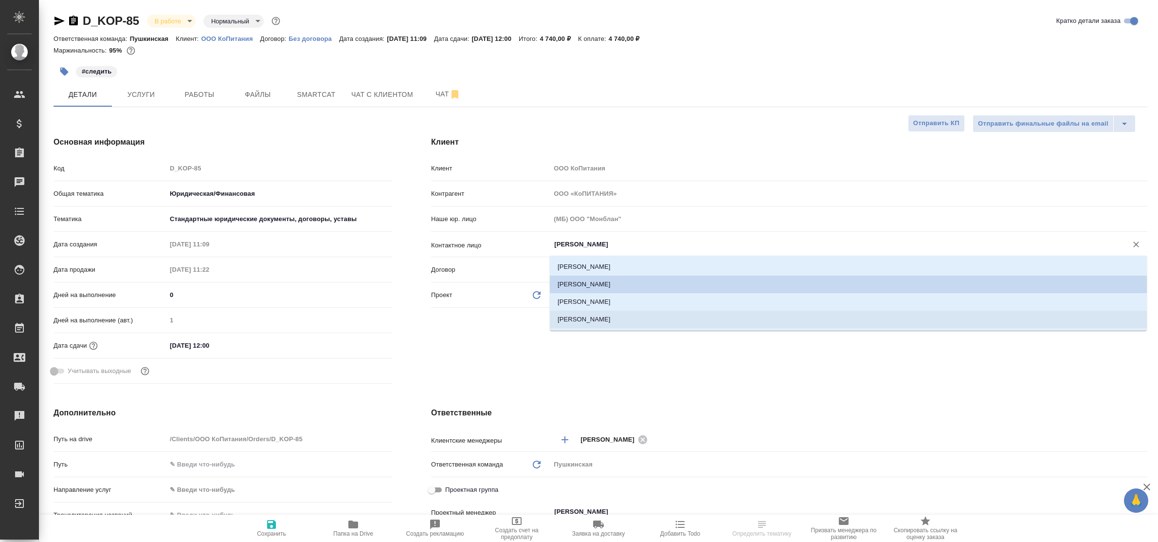
click at [608, 320] on li "[PERSON_NAME]" at bounding box center [848, 319] width 597 height 18
type input "[PERSON_NAME]"
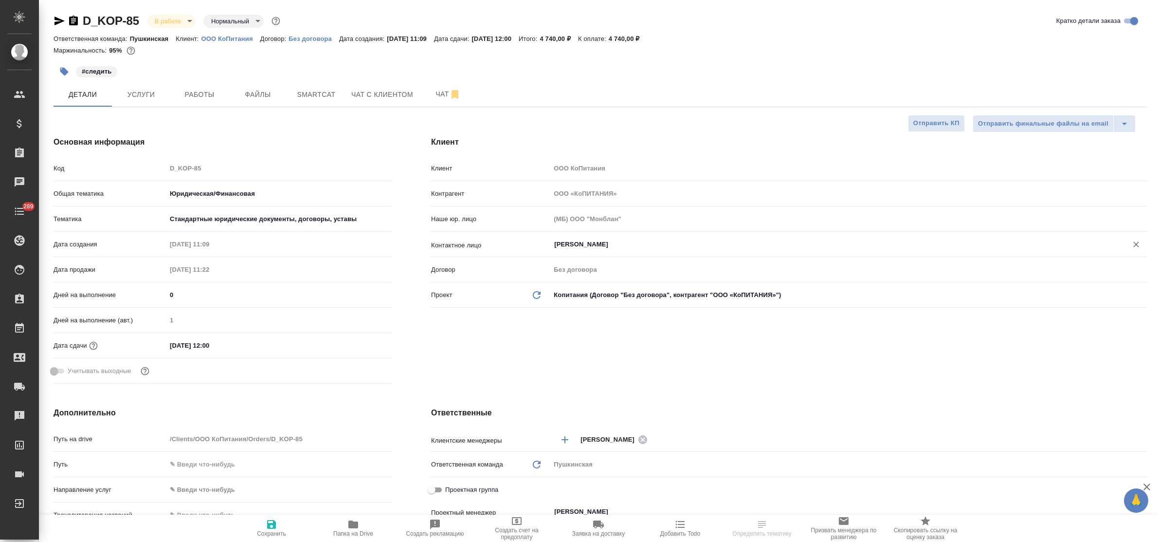
click at [271, 522] on icon "button" at bounding box center [272, 524] width 12 height 12
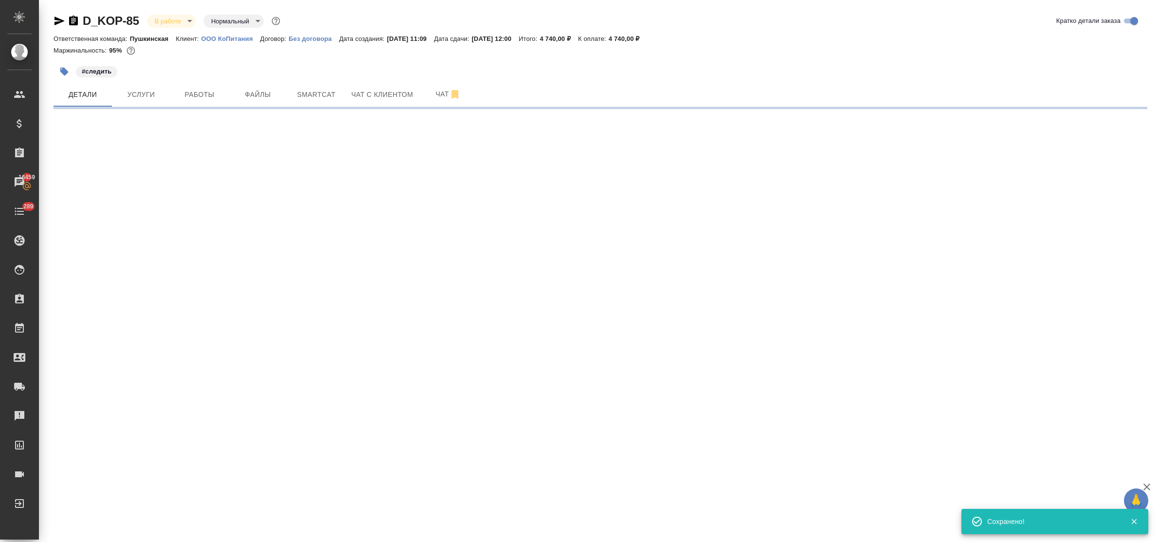
type input "holyTrinity"
select select "RU"
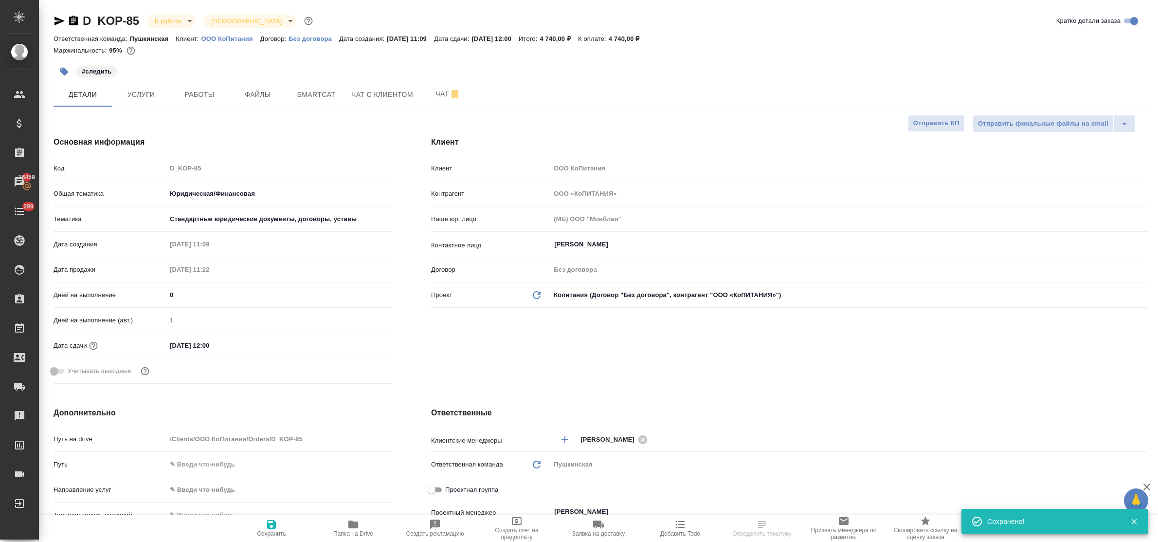
type textarea "x"
drag, startPoint x: 1069, startPoint y: 345, endPoint x: 615, endPoint y: 214, distance: 473.1
click at [1068, 345] on div "Клиент Клиент ООО КоПитания Контрагент ООО «КоПИТАНИЯ» Наше юр. лицо (МБ) ООО "…" at bounding box center [789, 262] width 755 height 290
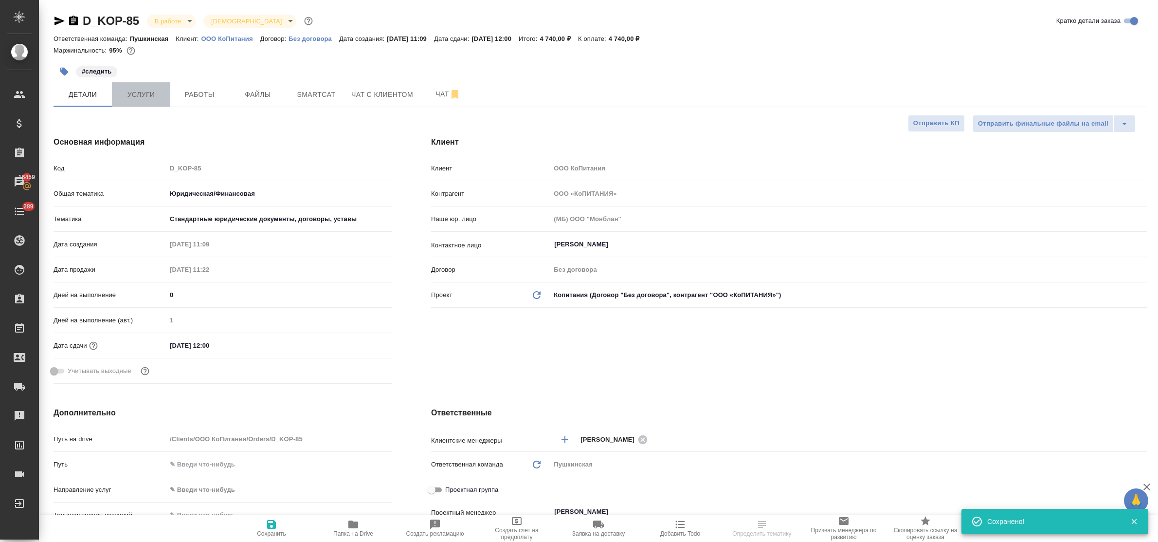
click at [127, 94] on span "Услуги" at bounding box center [141, 95] width 47 height 12
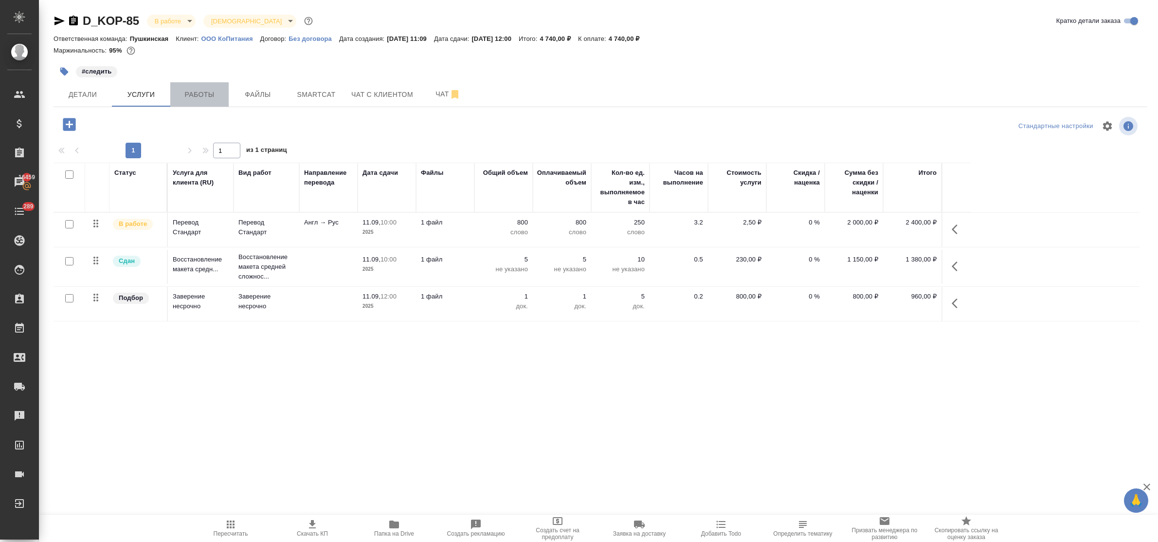
click at [189, 95] on span "Работы" at bounding box center [199, 95] width 47 height 12
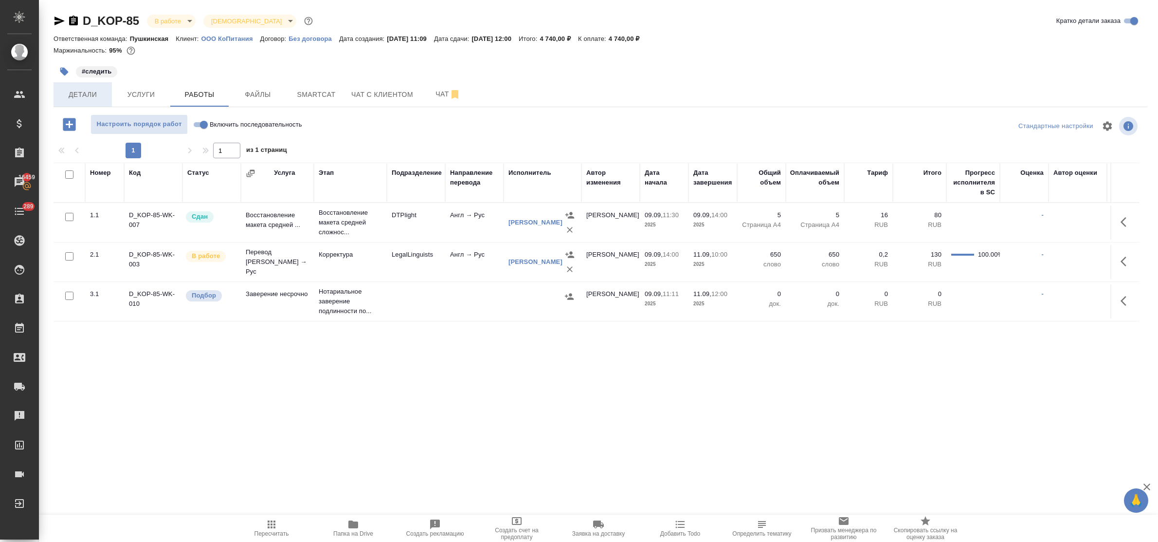
click at [74, 87] on button "Детали" at bounding box center [83, 94] width 58 height 24
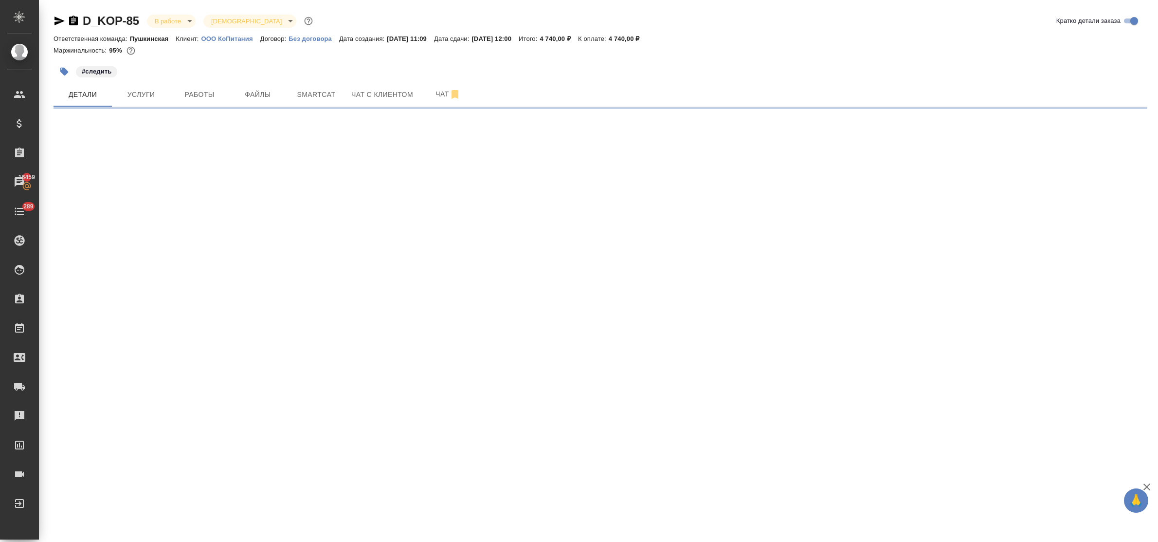
select select "RU"
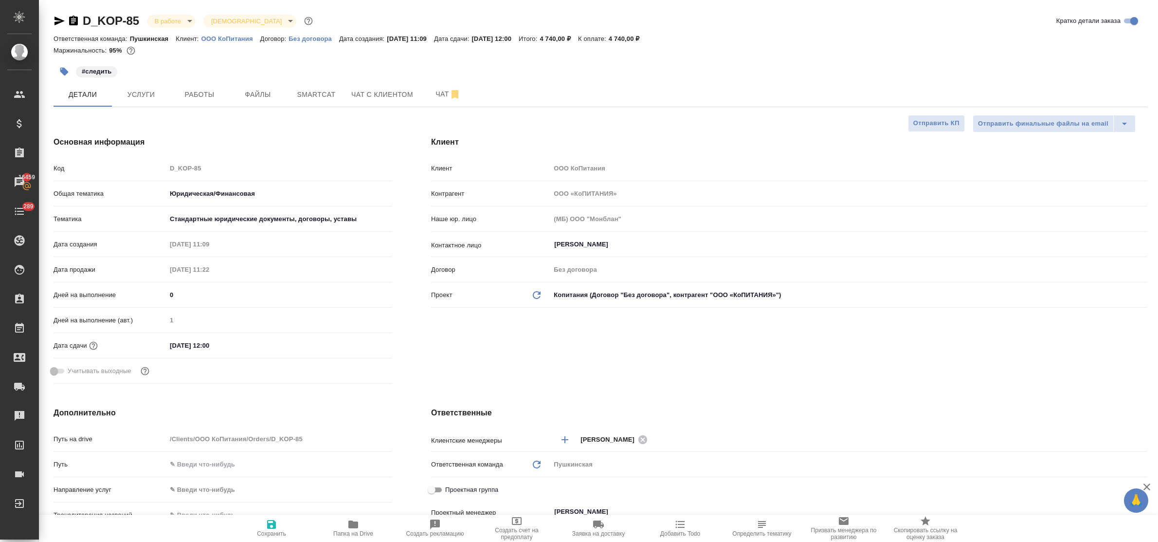
type textarea "x"
click at [1049, 359] on div "Клиент Клиент ООО КоПитания Контрагент ООО «КоПИТАНИЯ» Наше юр. лицо (МБ) ООО "…" at bounding box center [789, 262] width 755 height 290
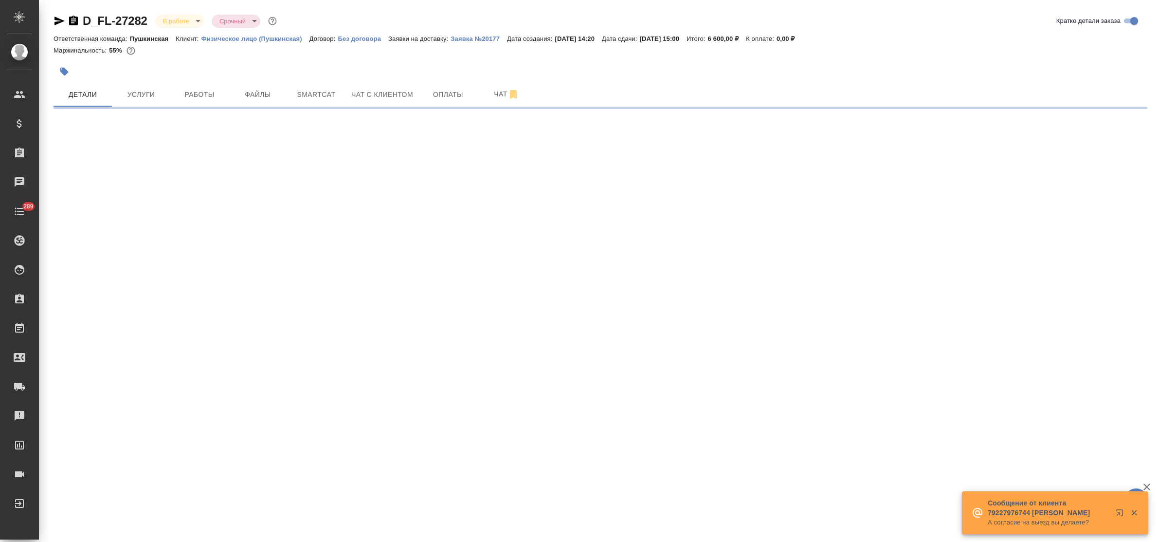
select select "RU"
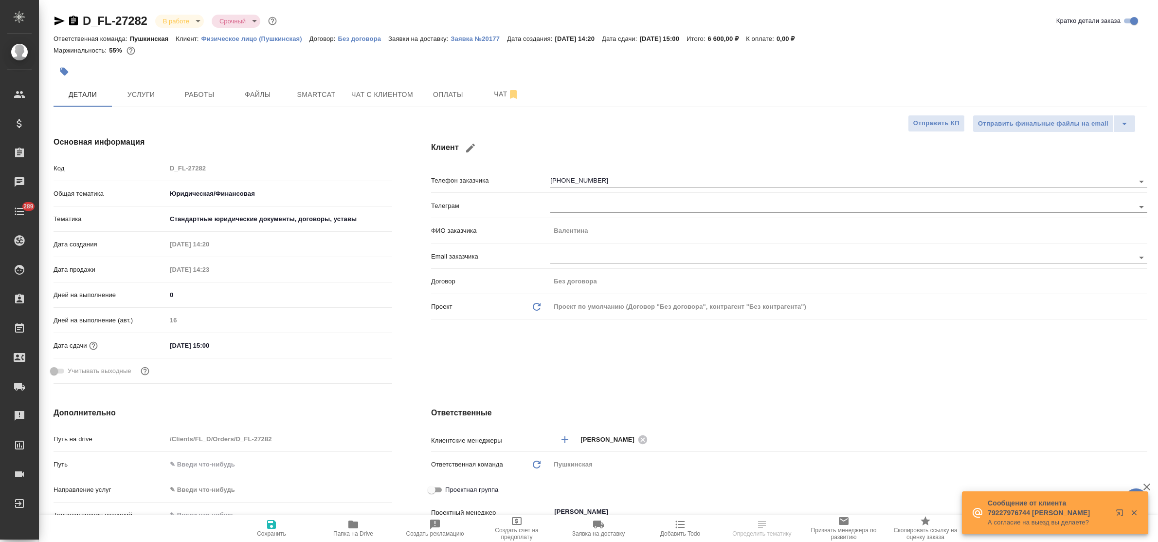
type textarea "x"
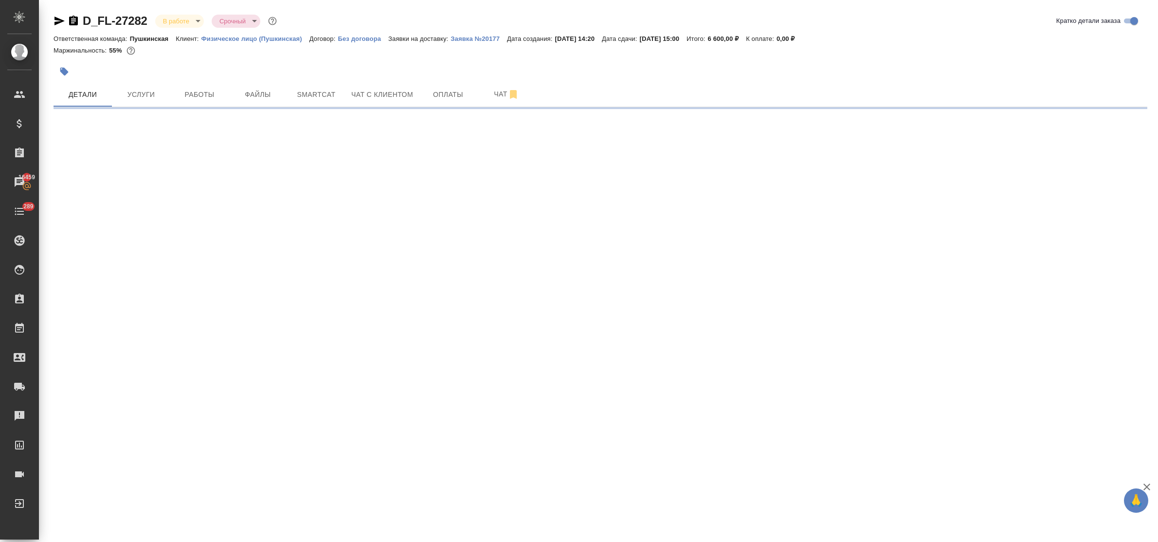
scroll to position [122, 0]
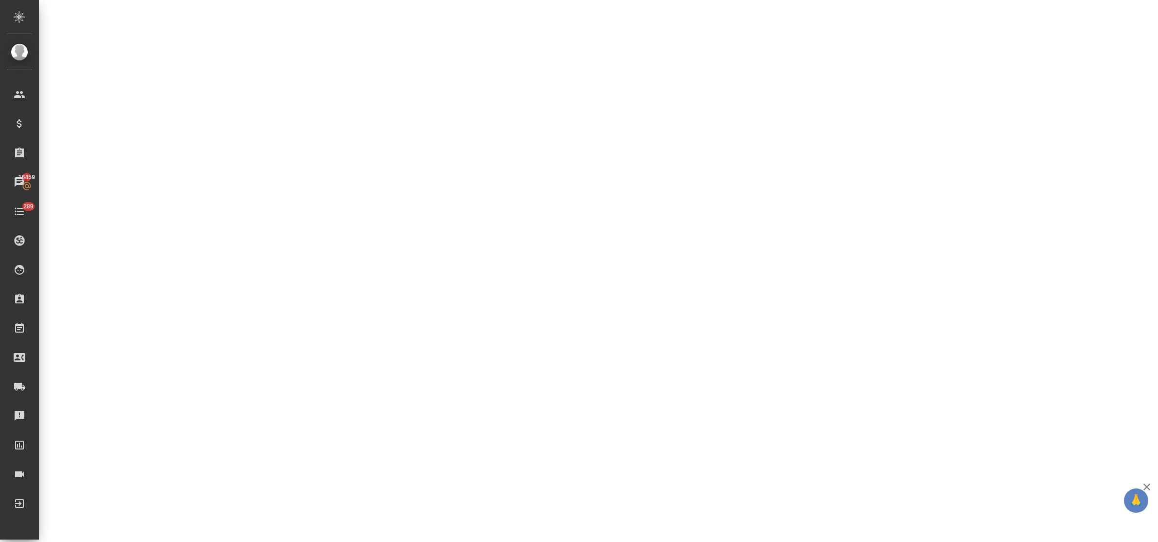
select select "RU"
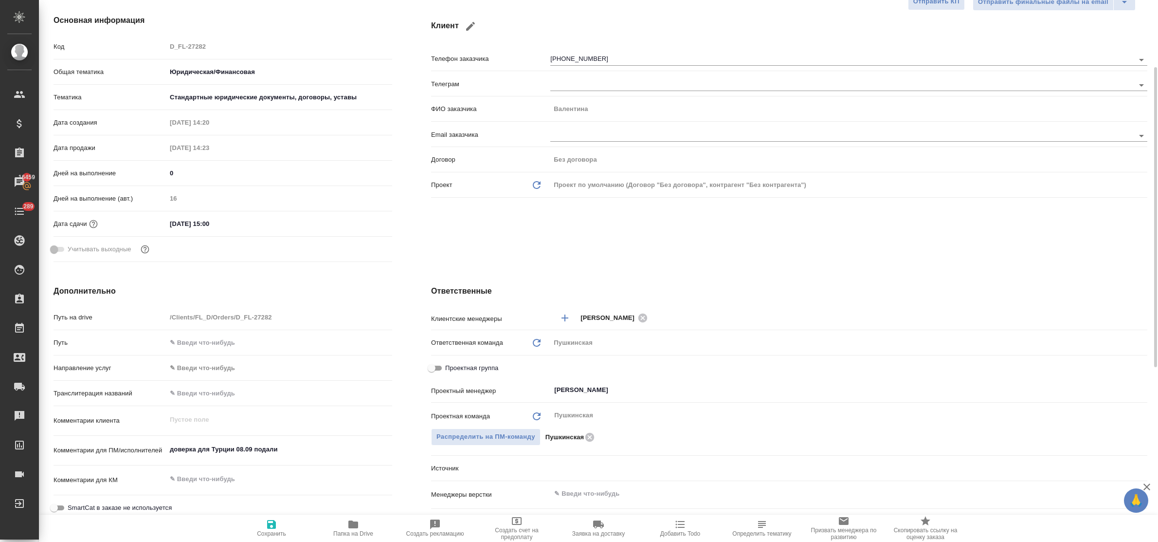
type textarea "x"
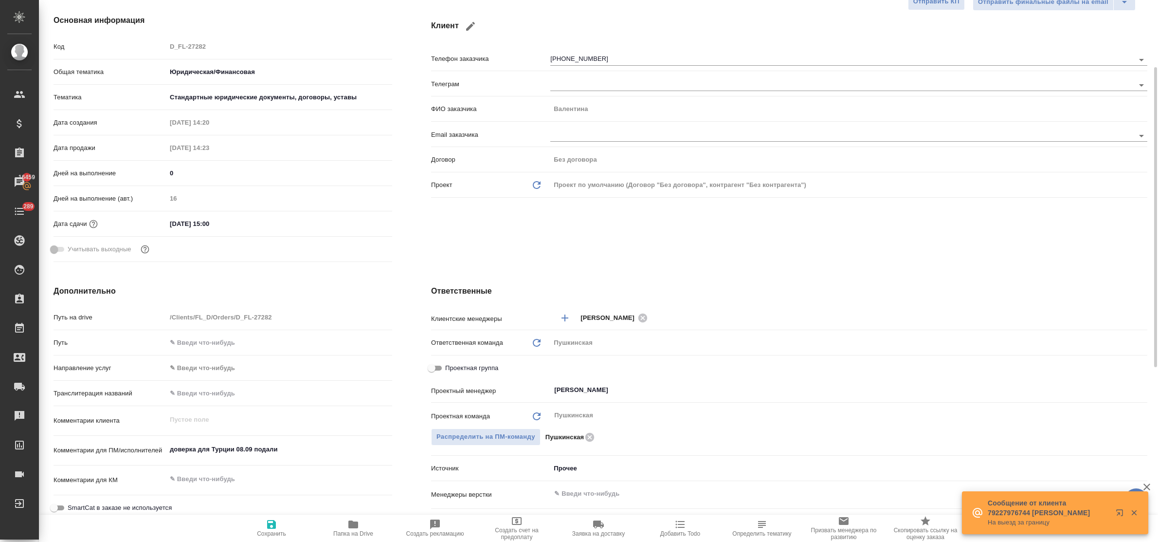
click at [1064, 259] on div "Клиент Телефон заказчика +79169709719 Телеграм ФИО заказчика Валентина Email за…" at bounding box center [789, 140] width 755 height 290
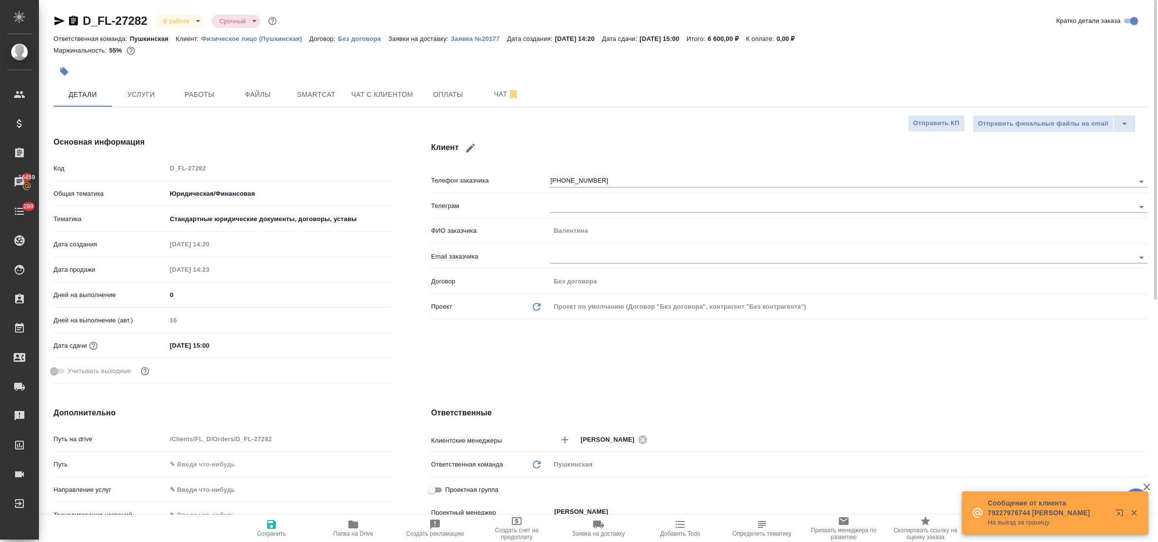
drag, startPoint x: 1051, startPoint y: 368, endPoint x: 1006, endPoint y: 350, distance: 48.5
click at [1049, 368] on div "Клиент Телефон заказчика +79169709719 Телеграм ФИО заказчика Валентина Email за…" at bounding box center [789, 262] width 755 height 290
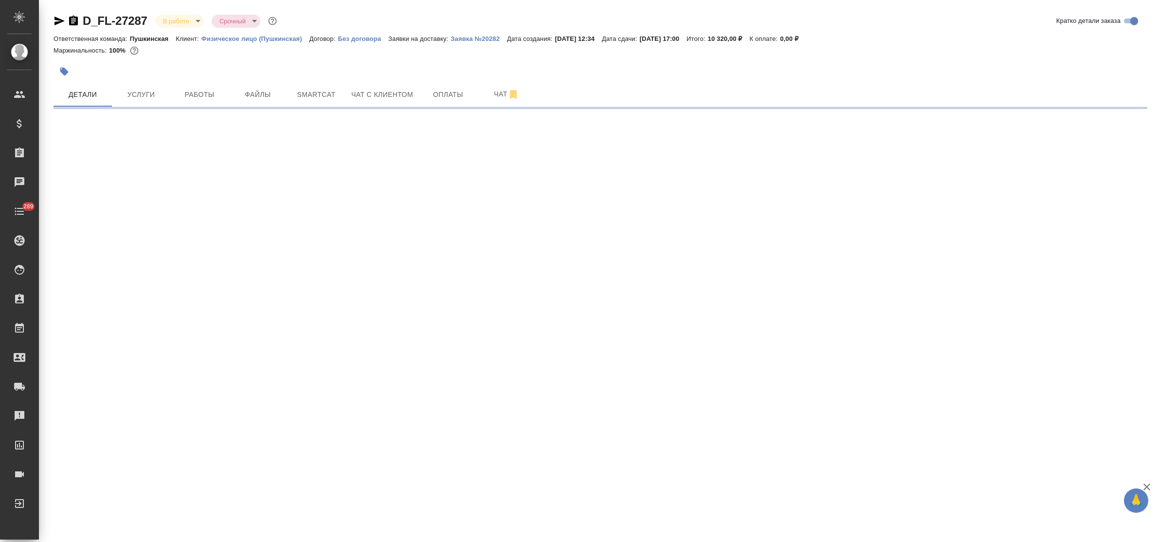
select select "RU"
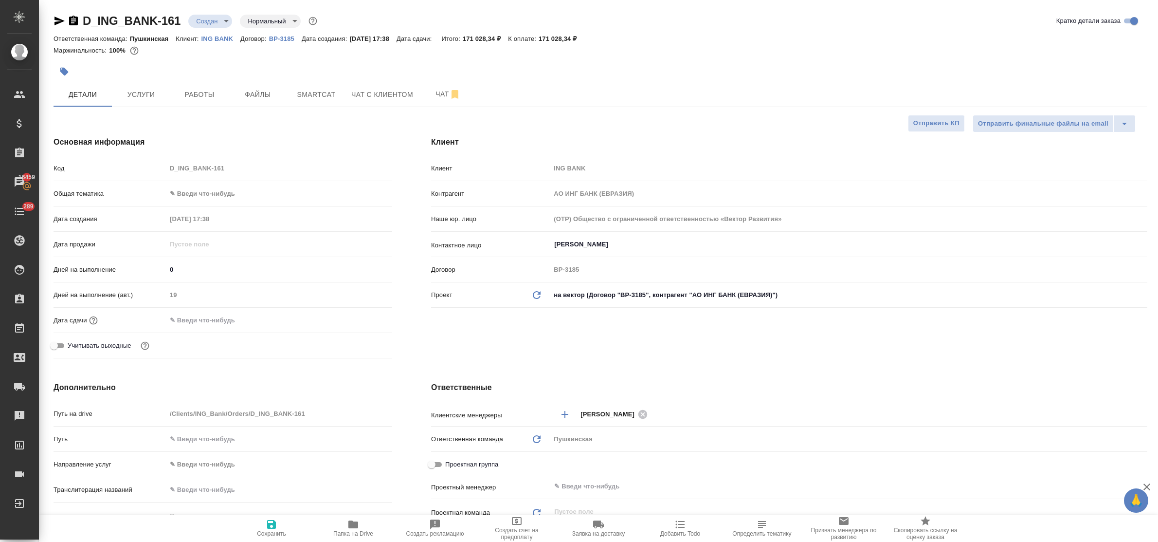
select select "RU"
click at [200, 177] on div "Код D_ING_BANK-161" at bounding box center [223, 172] width 339 height 25
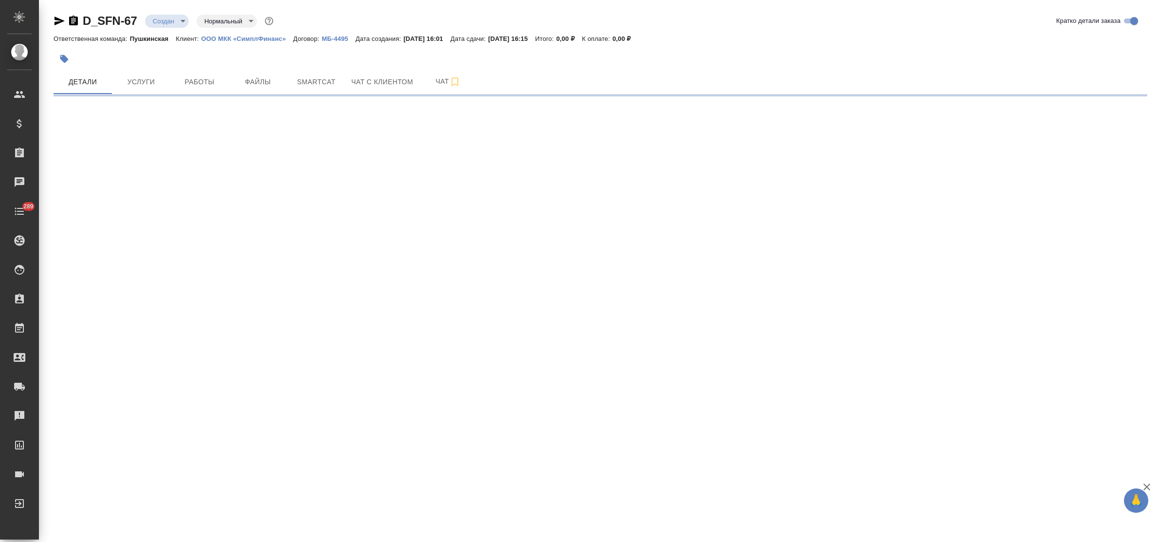
select select "RU"
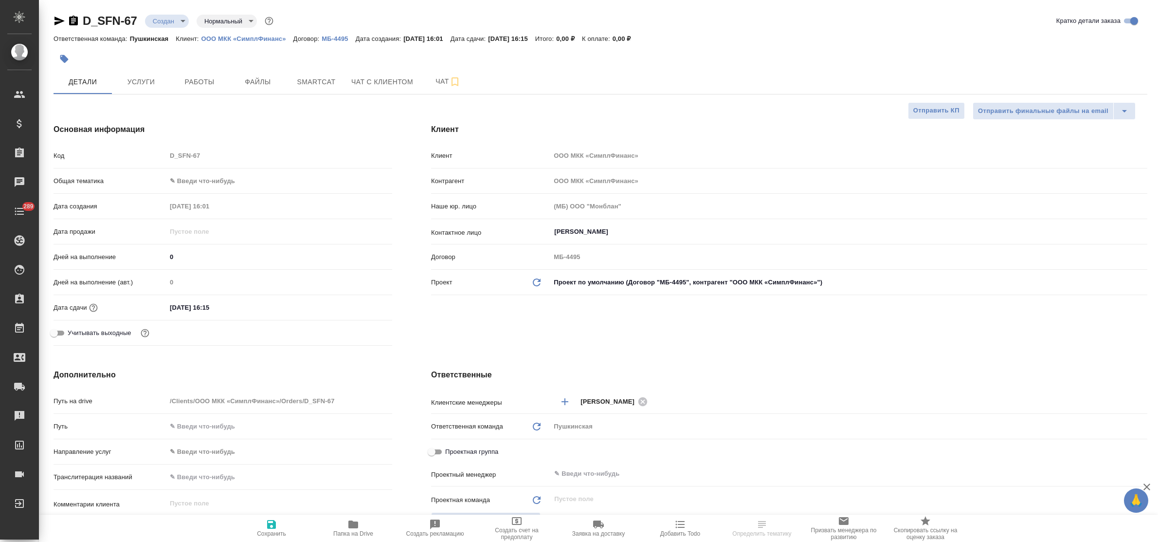
type textarea "x"
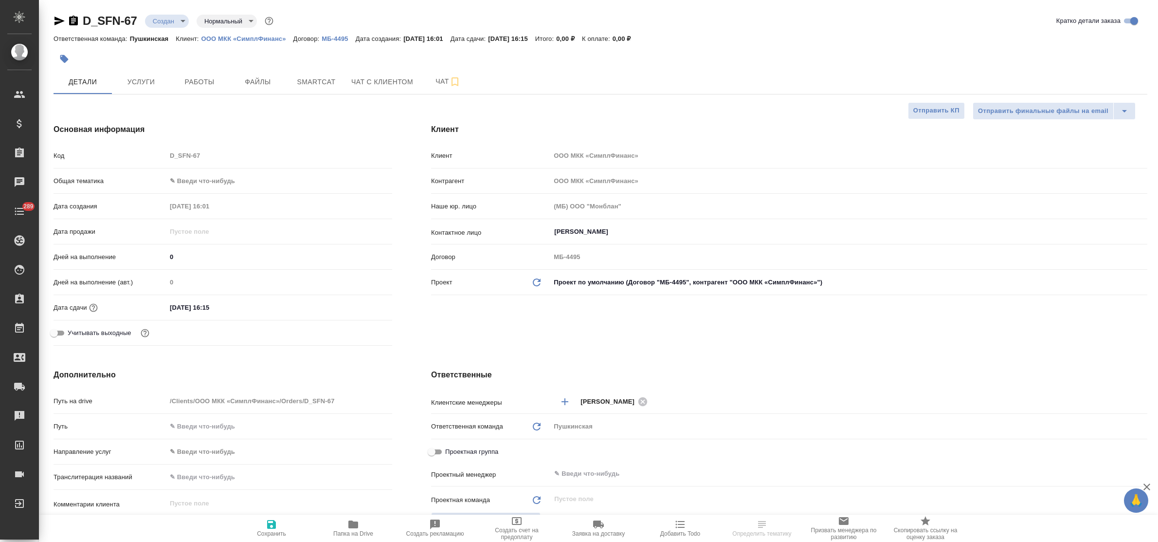
type textarea "x"
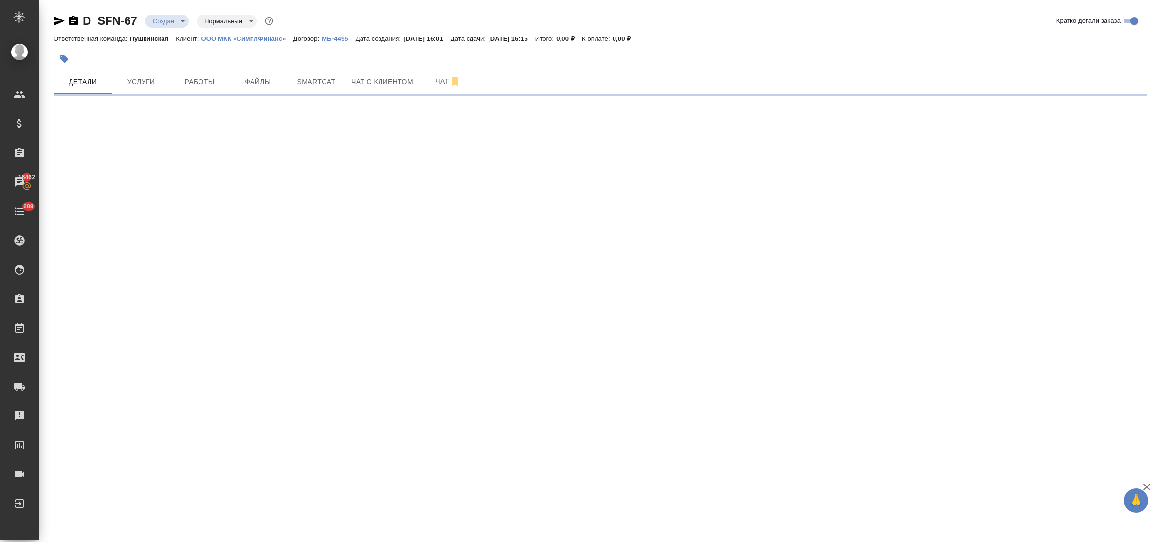
select select "RU"
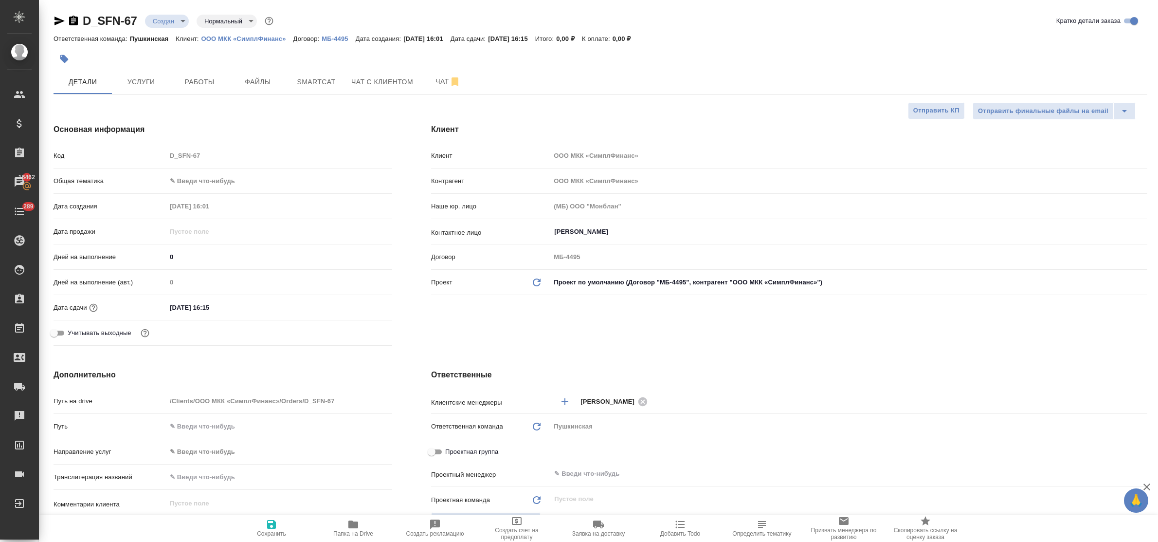
type textarea "x"
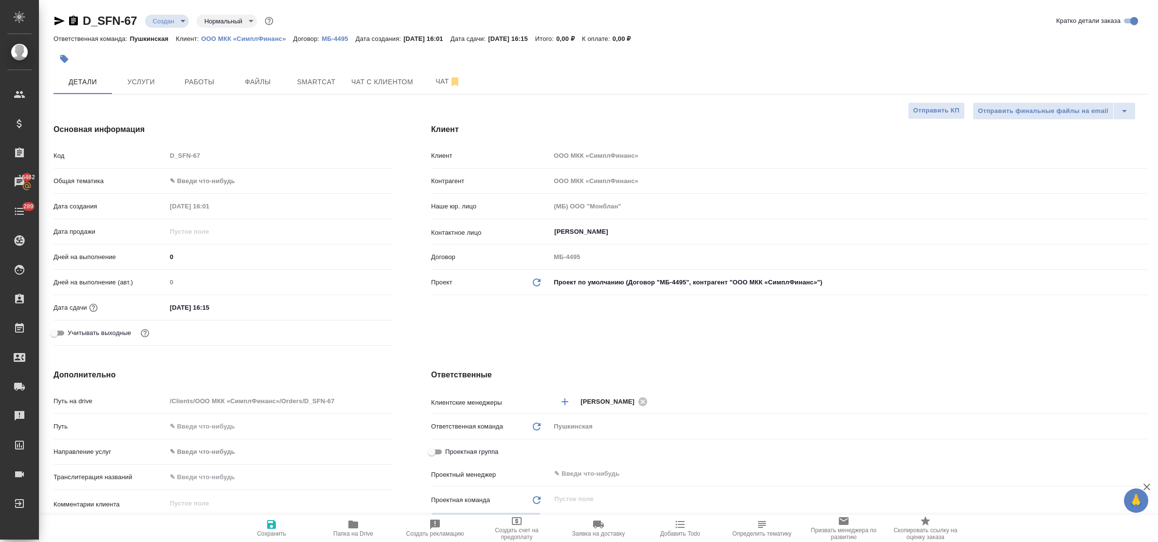
type textarea "x"
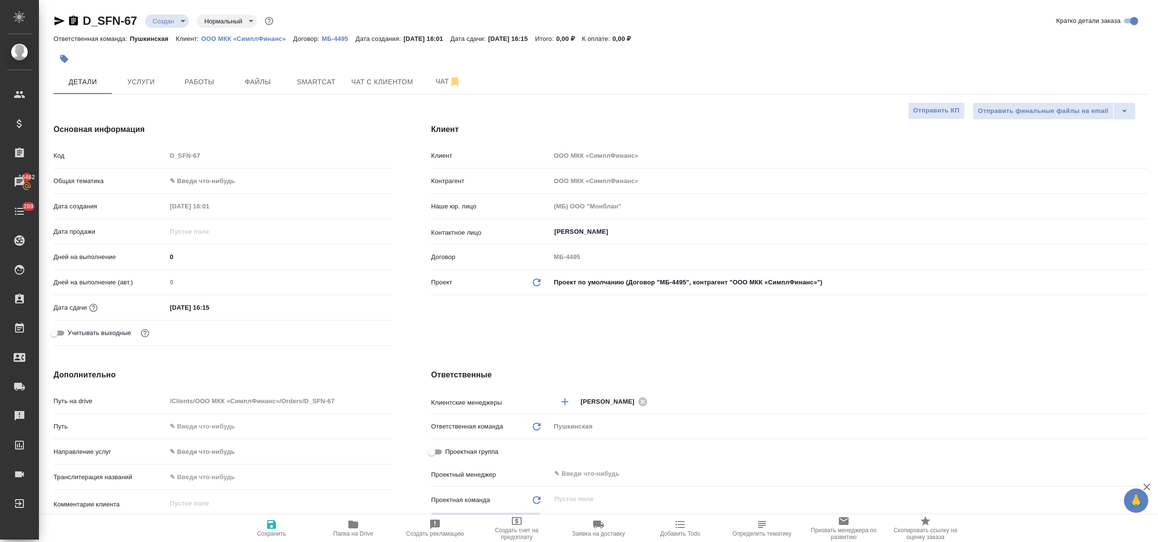
type textarea "x"
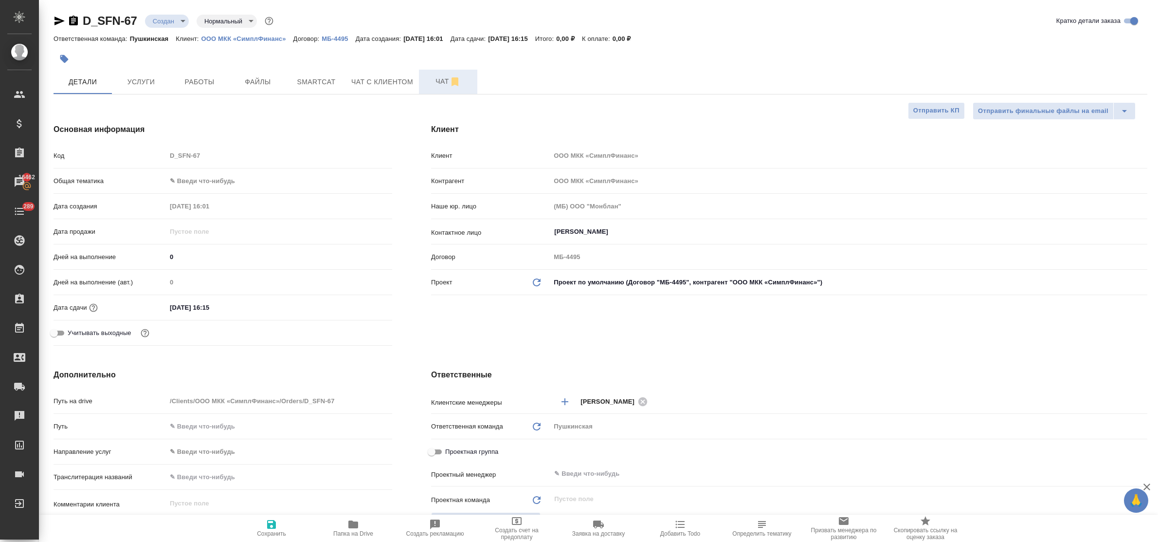
click at [436, 80] on span "Чат" at bounding box center [448, 81] width 47 height 12
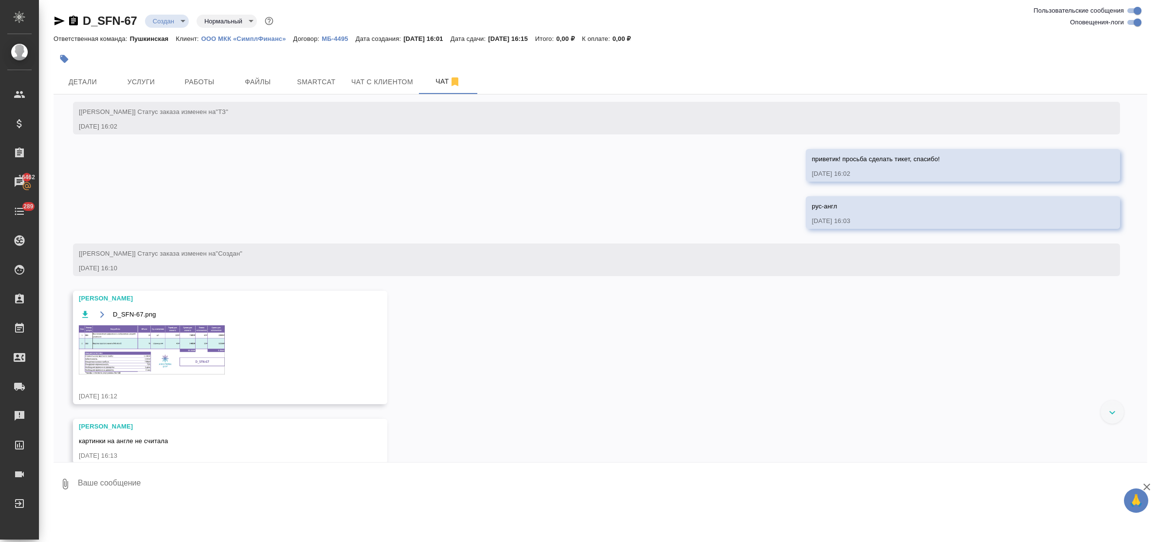
scroll to position [51, 0]
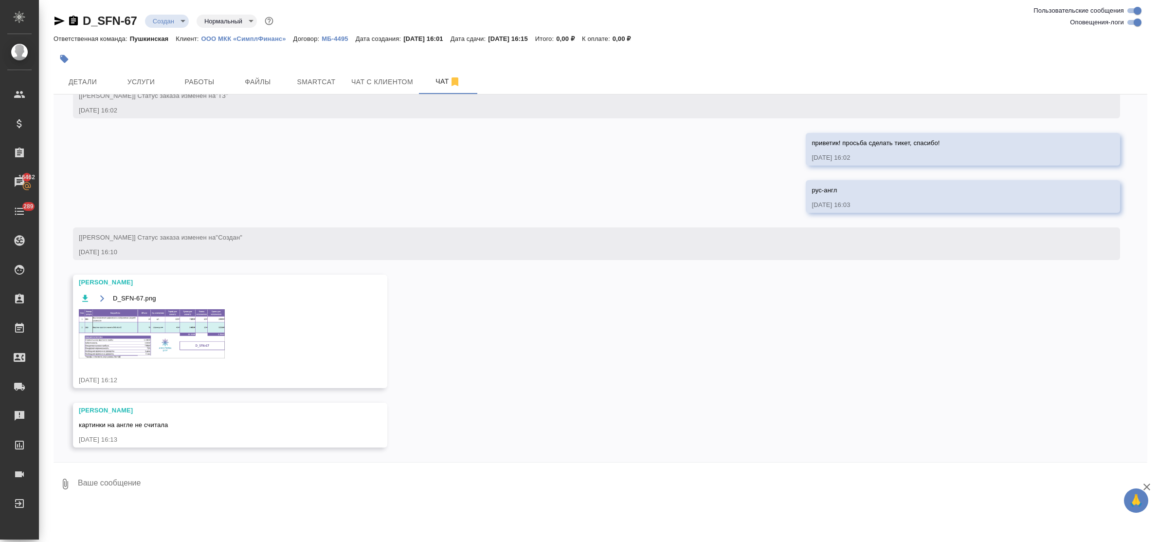
click at [150, 331] on img at bounding box center [152, 333] width 146 height 49
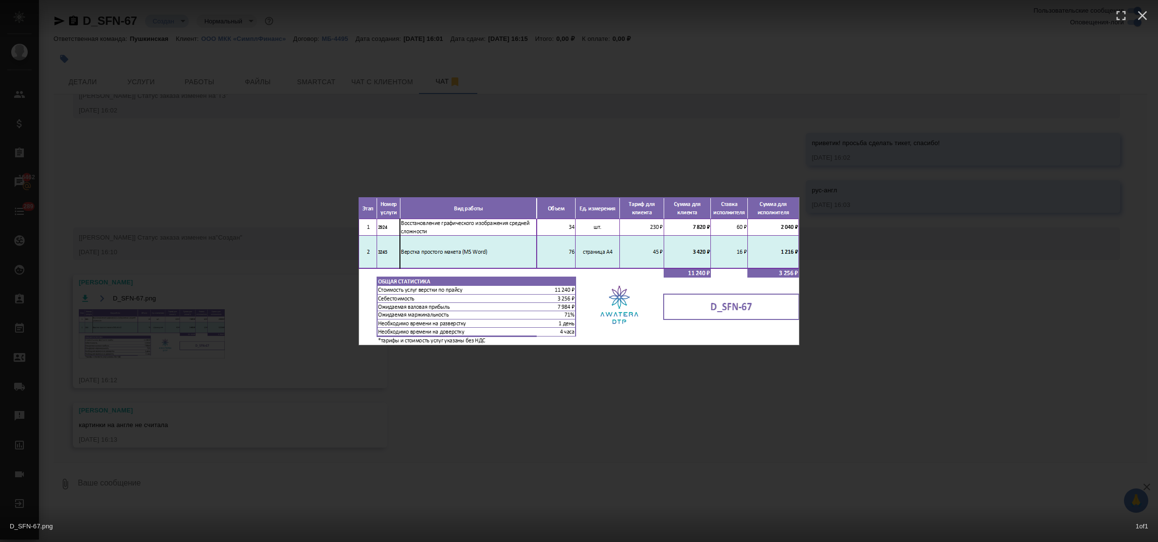
click at [651, 393] on div "D_SFN-67.png 1 of 1" at bounding box center [579, 271] width 1158 height 542
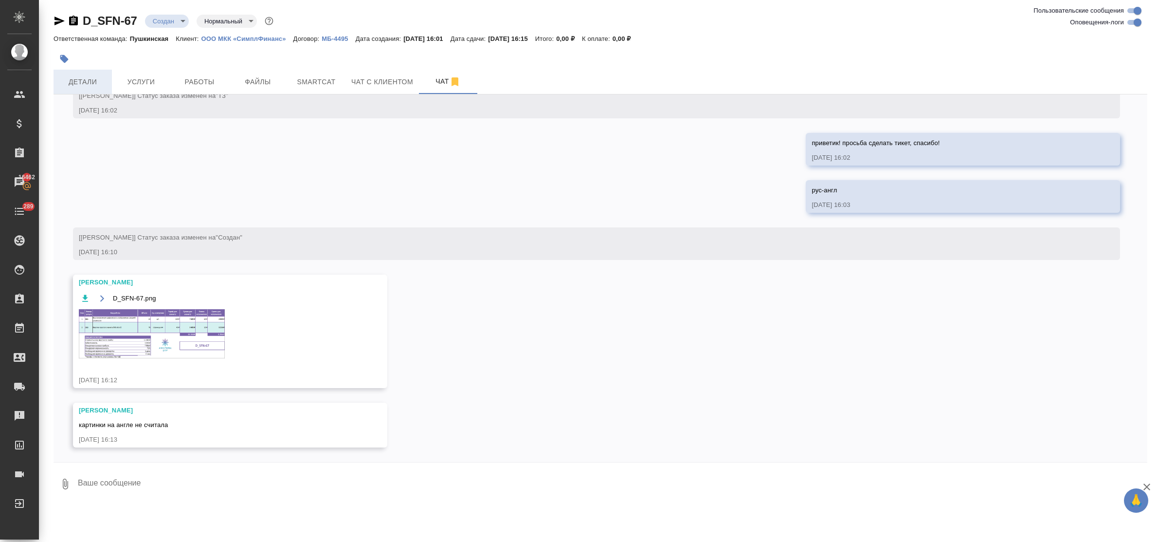
click at [84, 80] on span "Детали" at bounding box center [82, 82] width 47 height 12
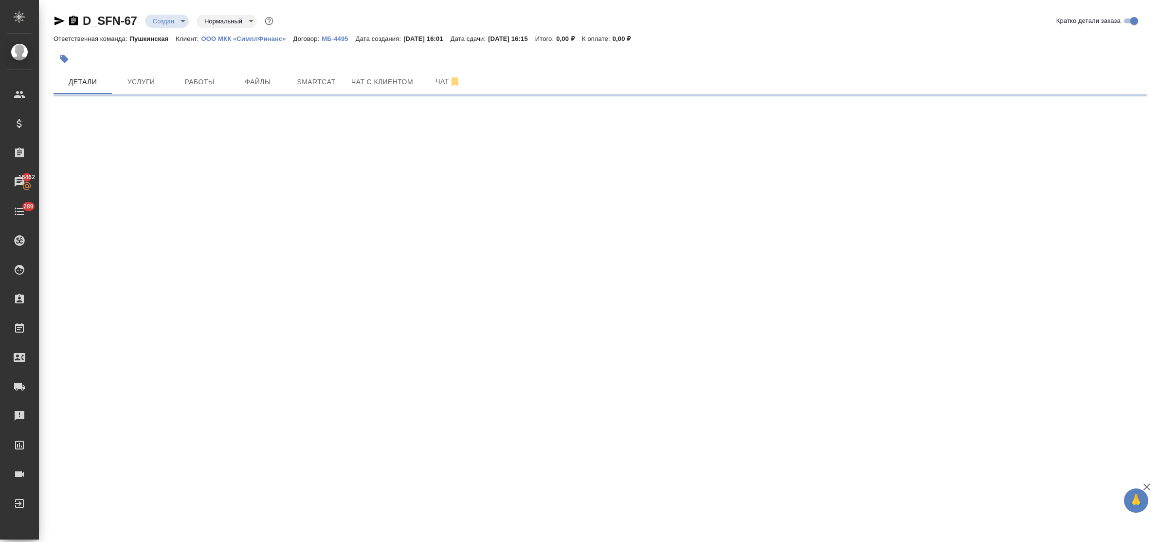
select select "RU"
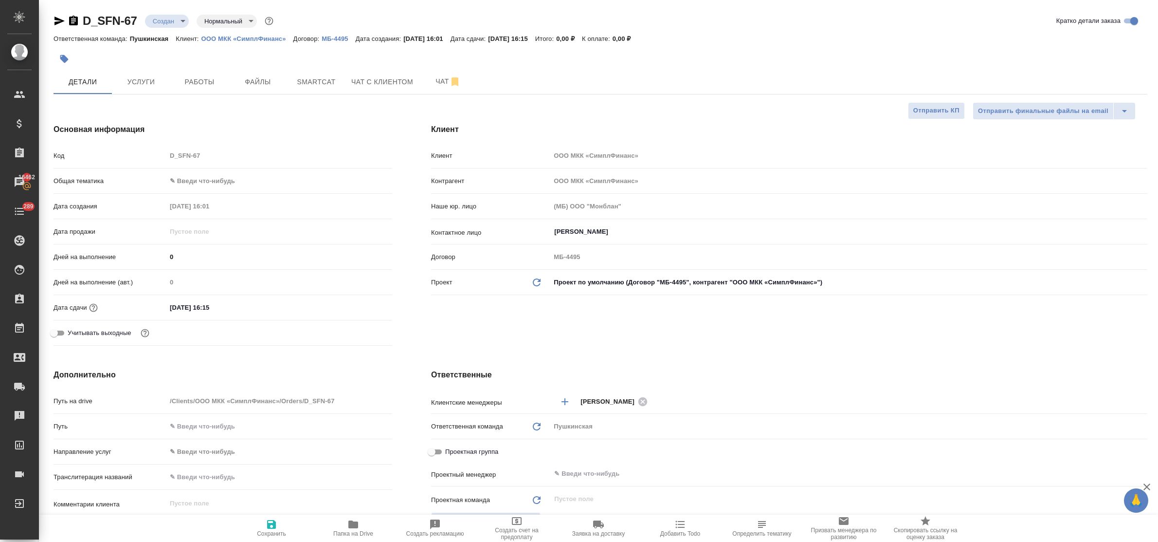
type textarea "x"
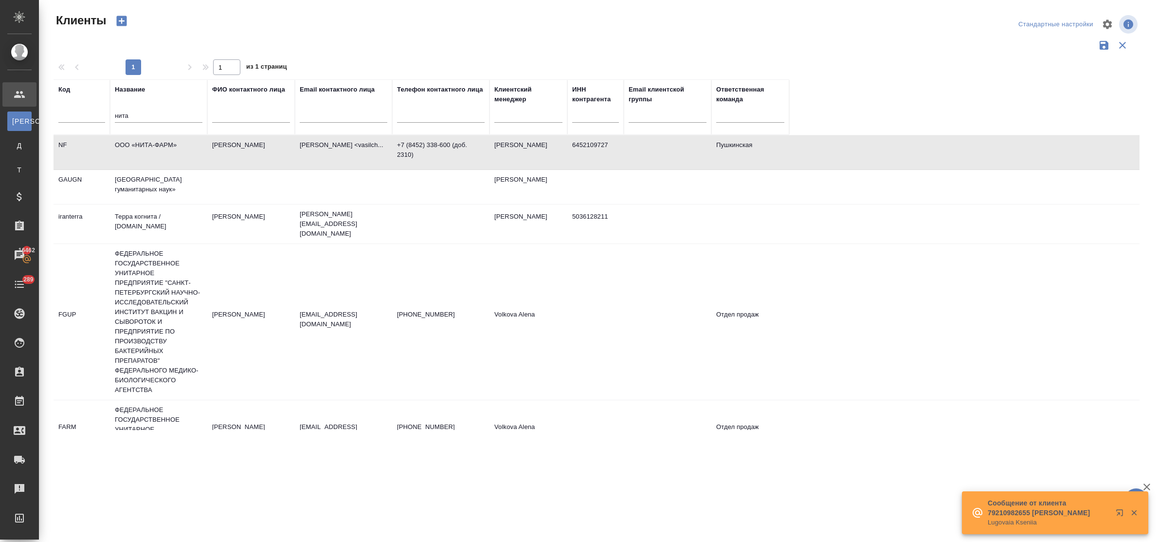
select select "RU"
drag, startPoint x: 157, startPoint y: 116, endPoint x: 95, endPoint y: 115, distance: 62.3
click at [95, 115] on tr "Код Название нита ФИО контактного лица Email контактного лица Телефон контактно…" at bounding box center [422, 106] width 736 height 55
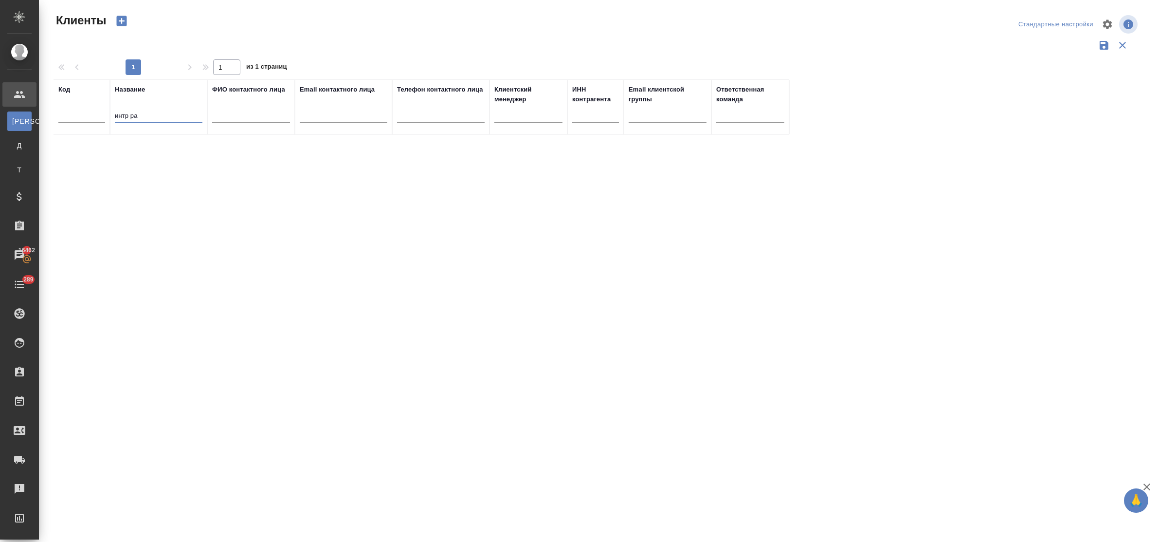
click at [125, 117] on input "интр ра" at bounding box center [159, 116] width 88 height 12
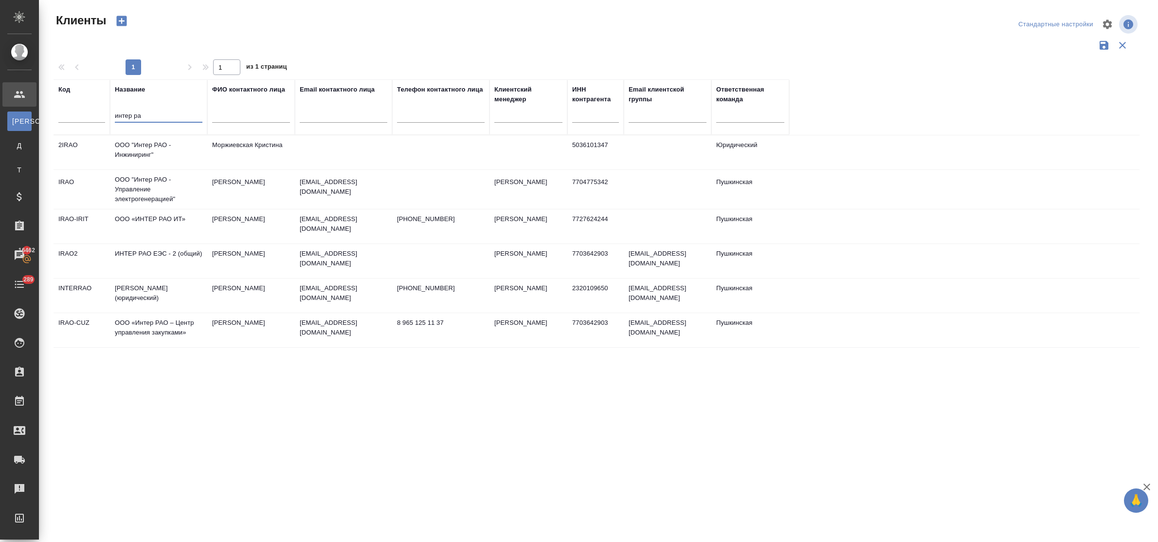
type input "интер ра"
click at [149, 252] on td "ИНТЕР РАО ЕЭС - 2 (общий)" at bounding box center [158, 261] width 97 height 34
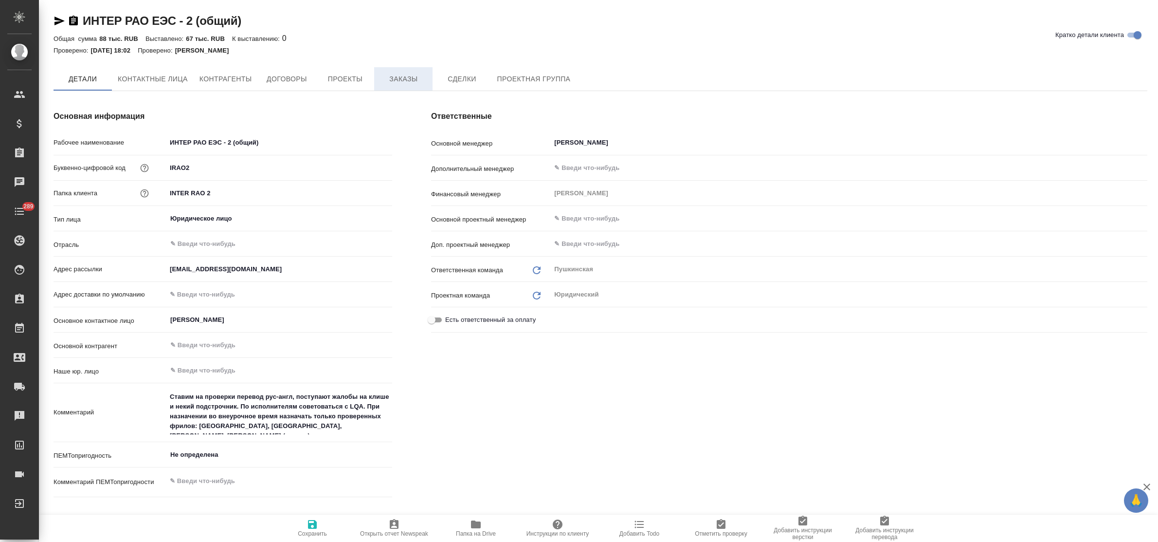
click at [404, 76] on span "Заказы" at bounding box center [403, 79] width 47 height 12
type textarea "x"
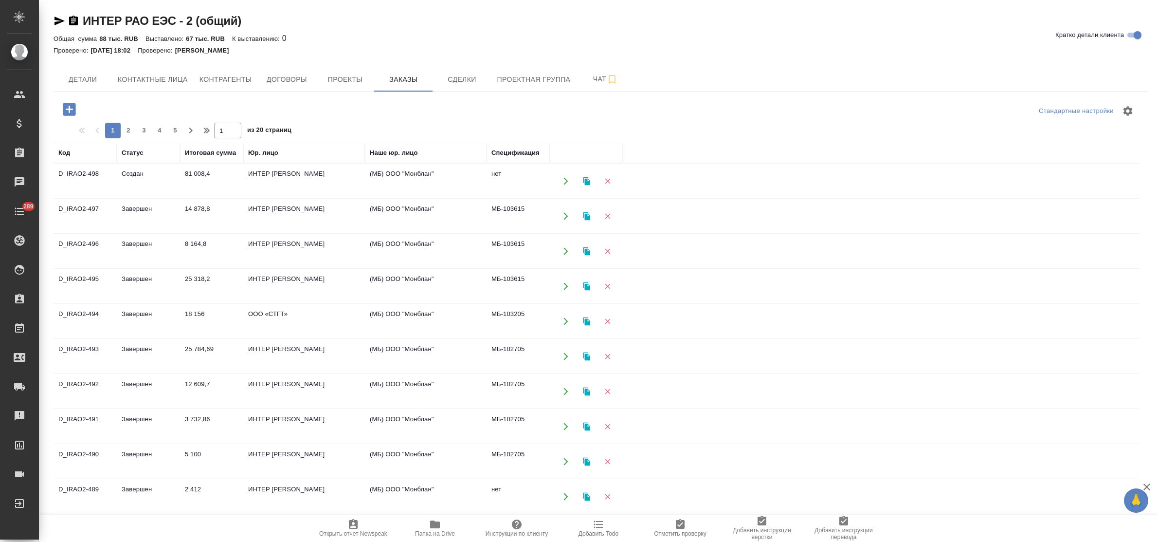
click at [202, 174] on td "81 008,4" at bounding box center [211, 181] width 63 height 34
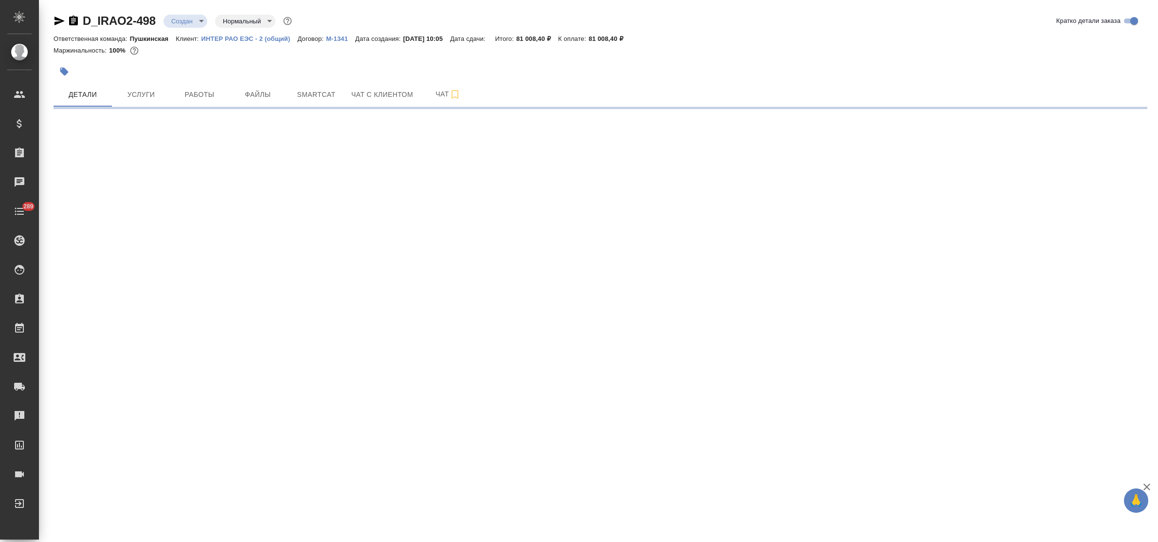
select select "RU"
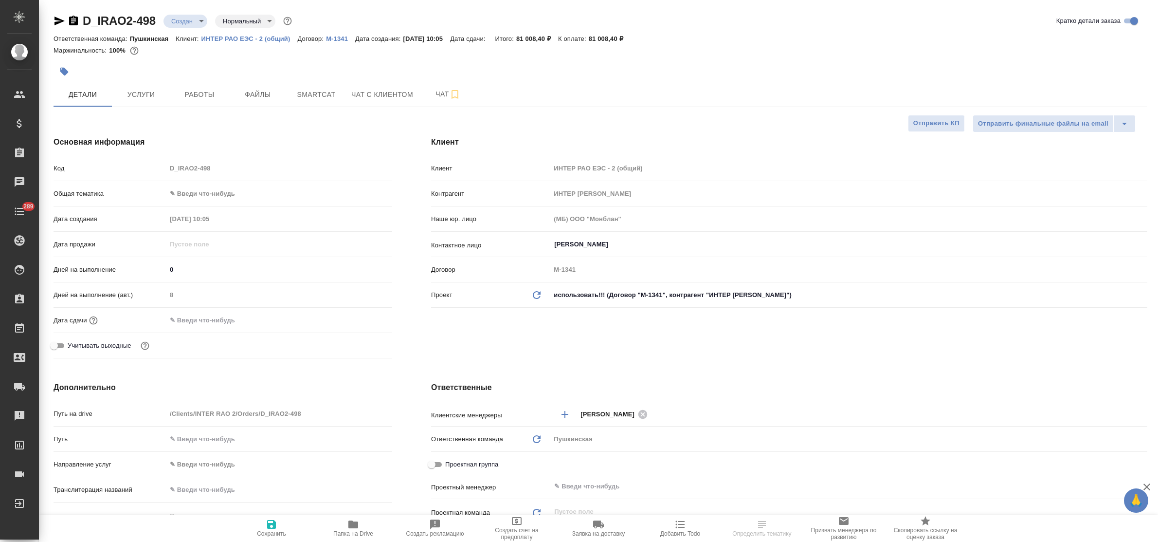
type textarea "x"
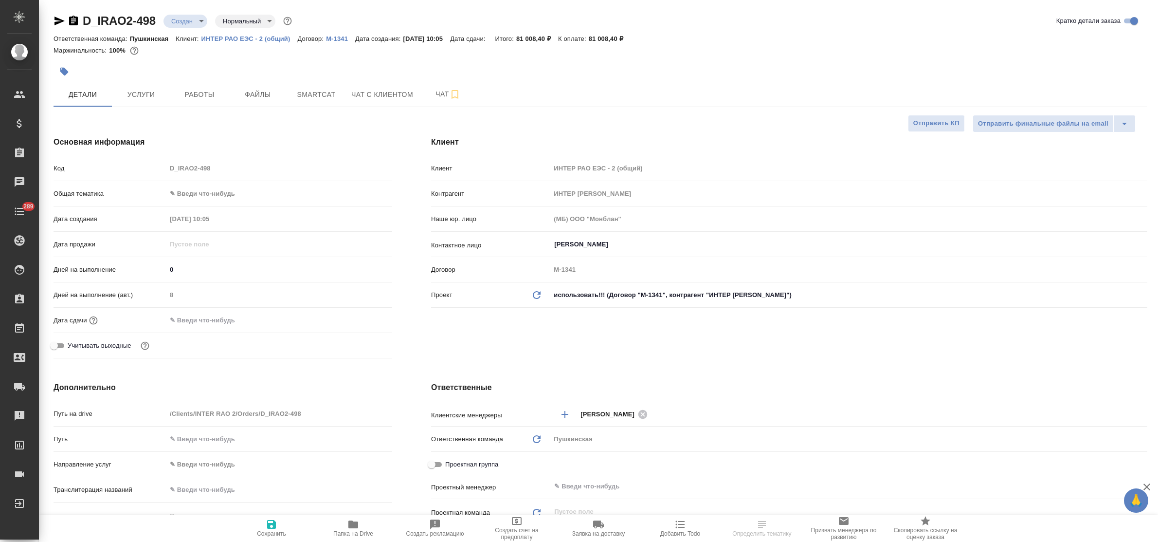
type textarea "x"
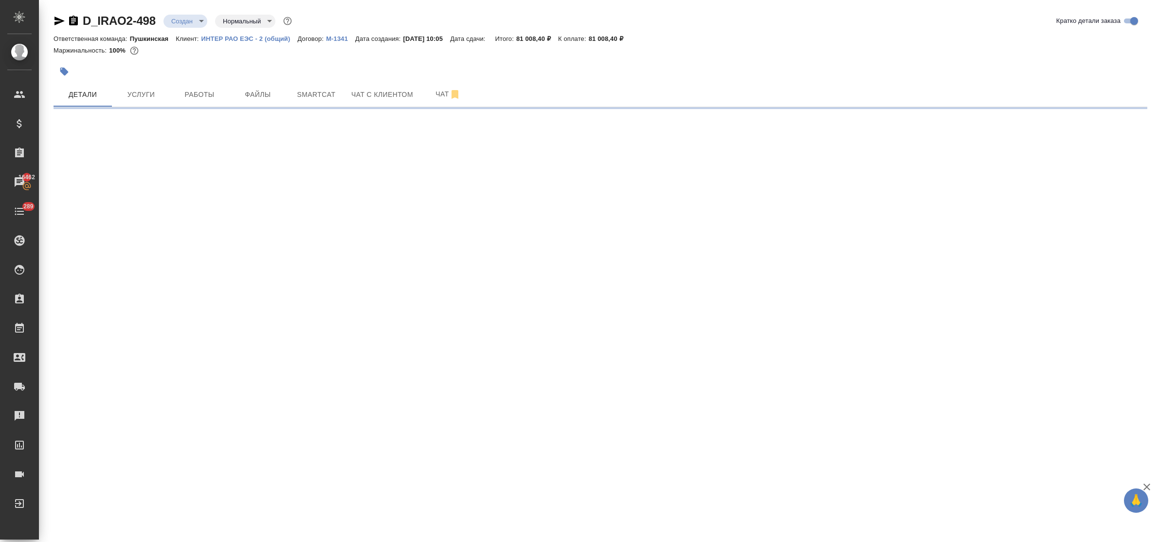
select select "RU"
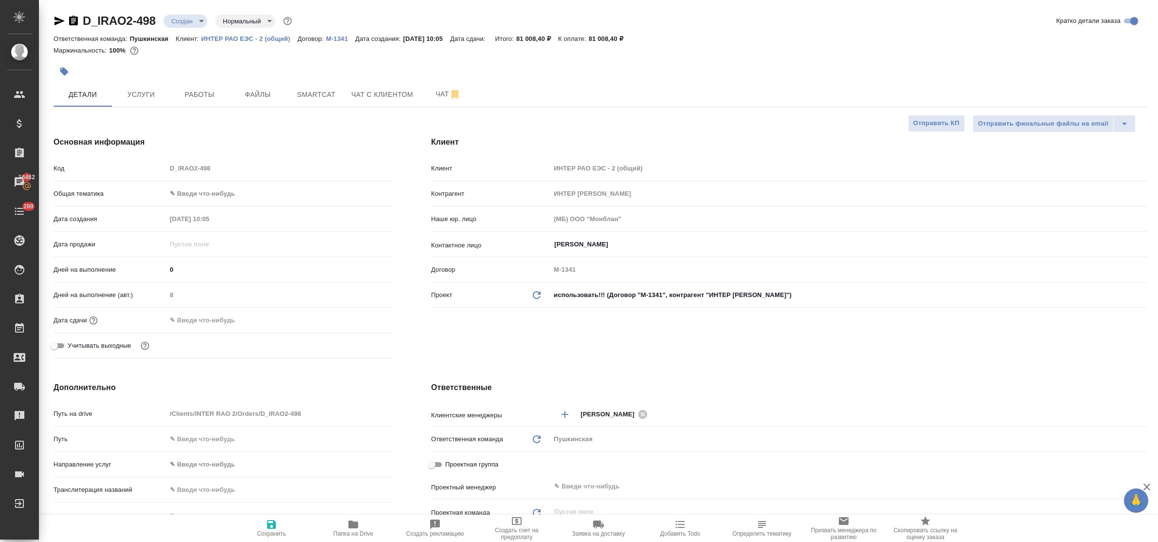
type textarea "x"
drag, startPoint x: 1071, startPoint y: 351, endPoint x: 941, endPoint y: 276, distance: 150.2
click at [1069, 351] on div "[PERSON_NAME] ИНТЕР РАО ЕЭС - 2 (общий) Контрагент ИНТЕР РАО [PERSON_NAME] юр. …" at bounding box center [789, 249] width 755 height 265
